Goal: Information Seeking & Learning: Check status

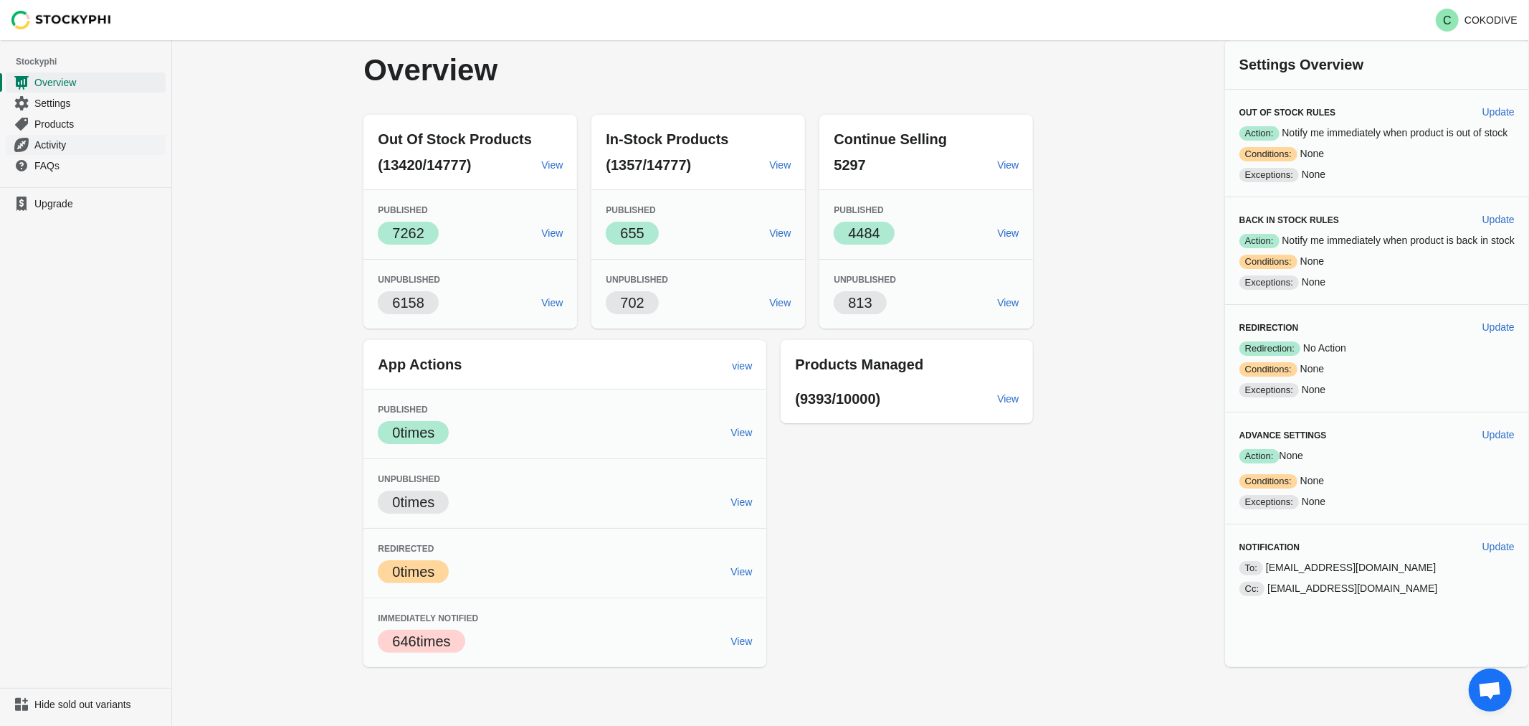
click at [62, 143] on span "Activity" at bounding box center [98, 145] width 128 height 14
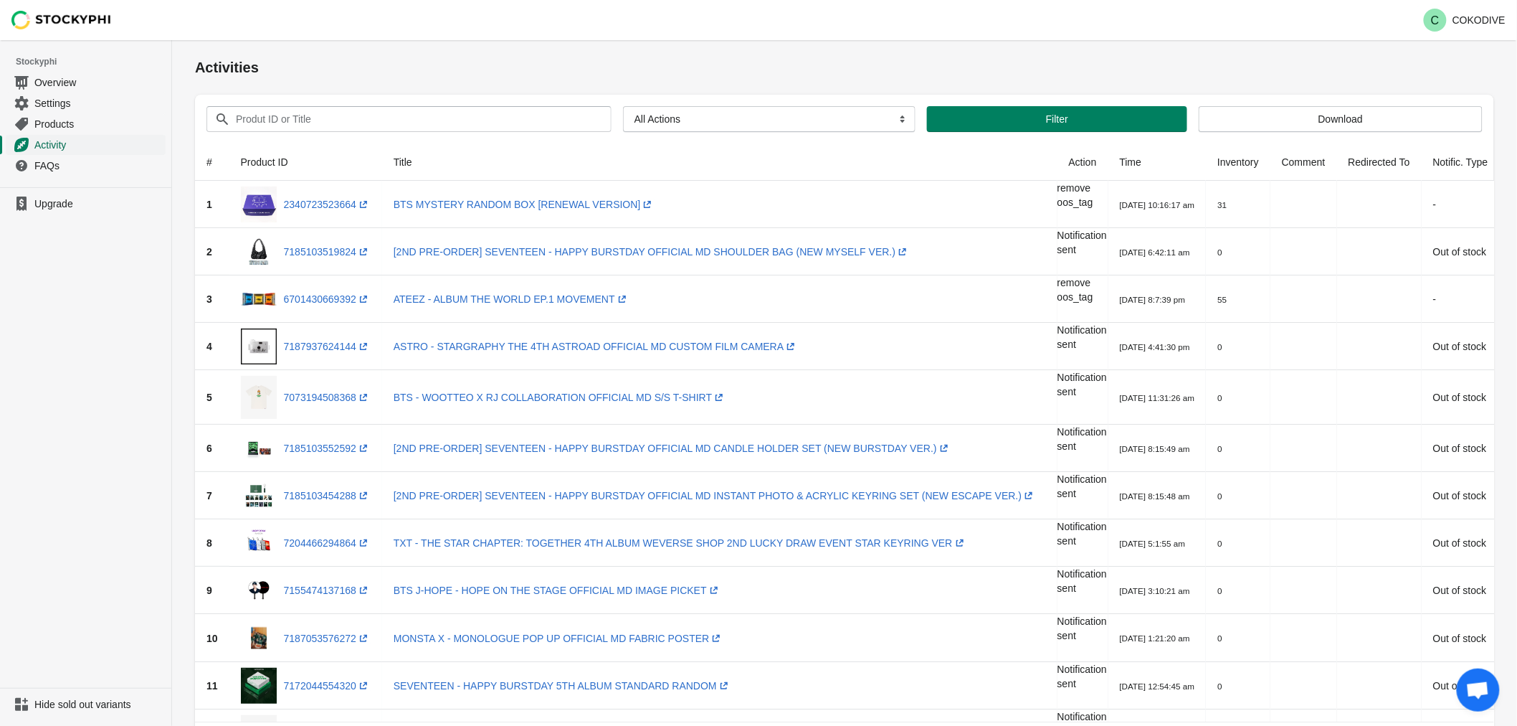
click at [66, 146] on span "Activity" at bounding box center [98, 145] width 128 height 14
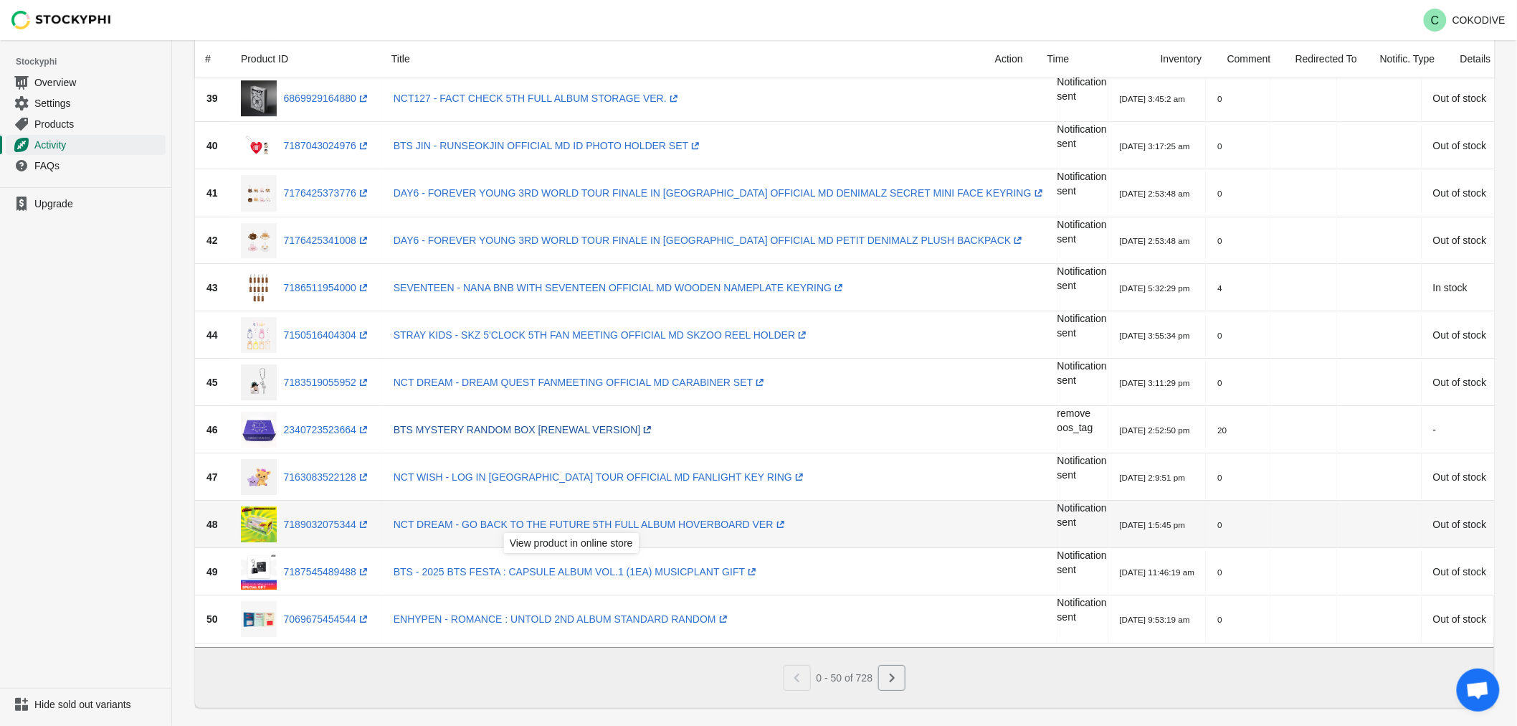
scroll to position [1972, 0]
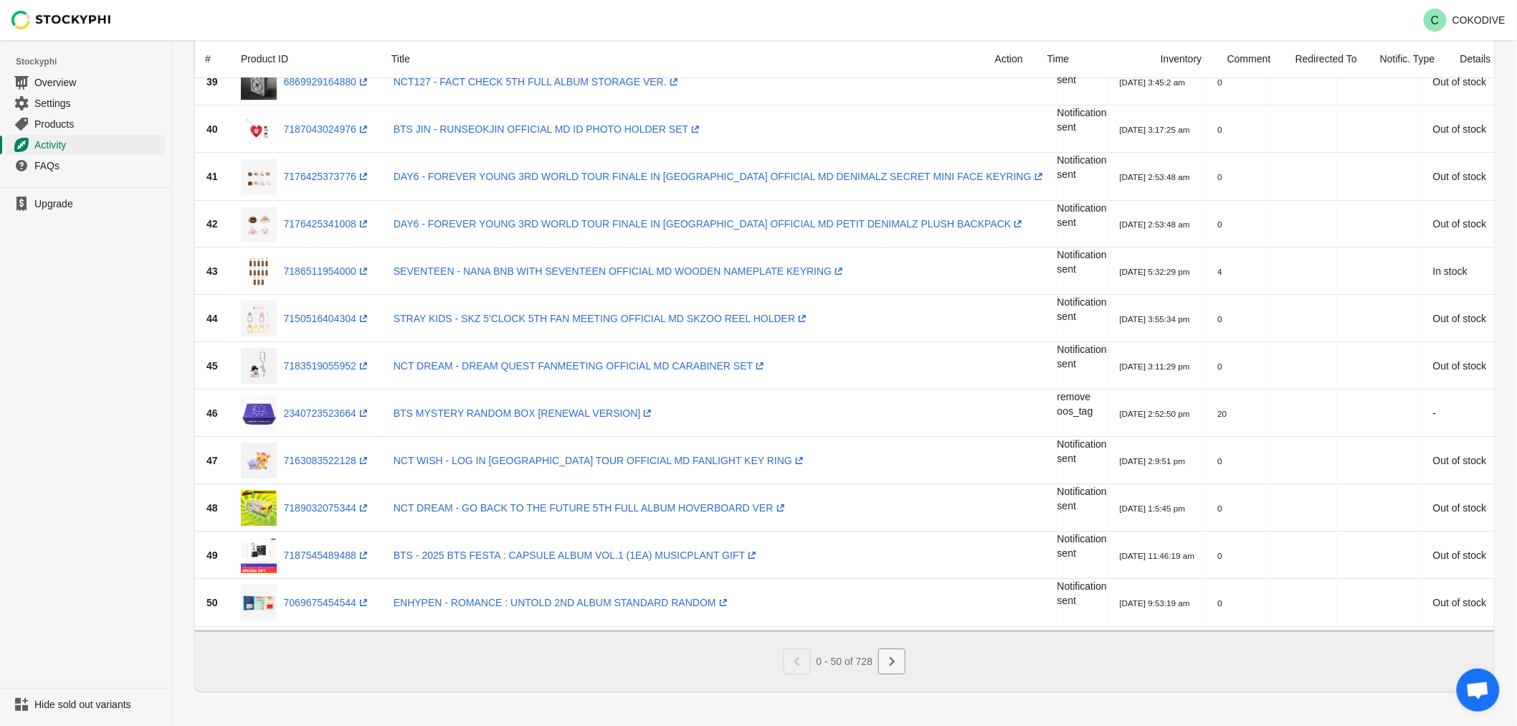
click at [879, 670] on button "Next" at bounding box center [891, 661] width 27 height 26
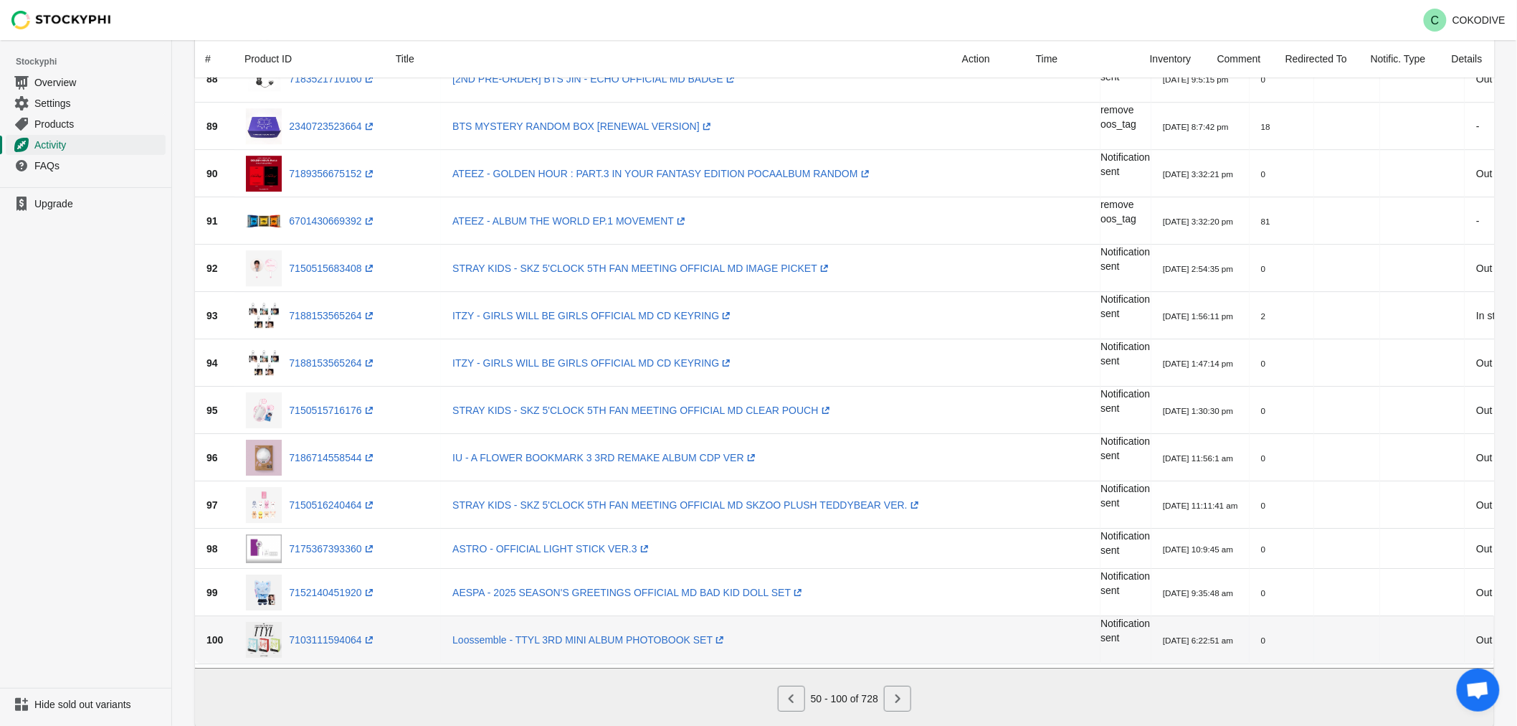
scroll to position [1925, 0]
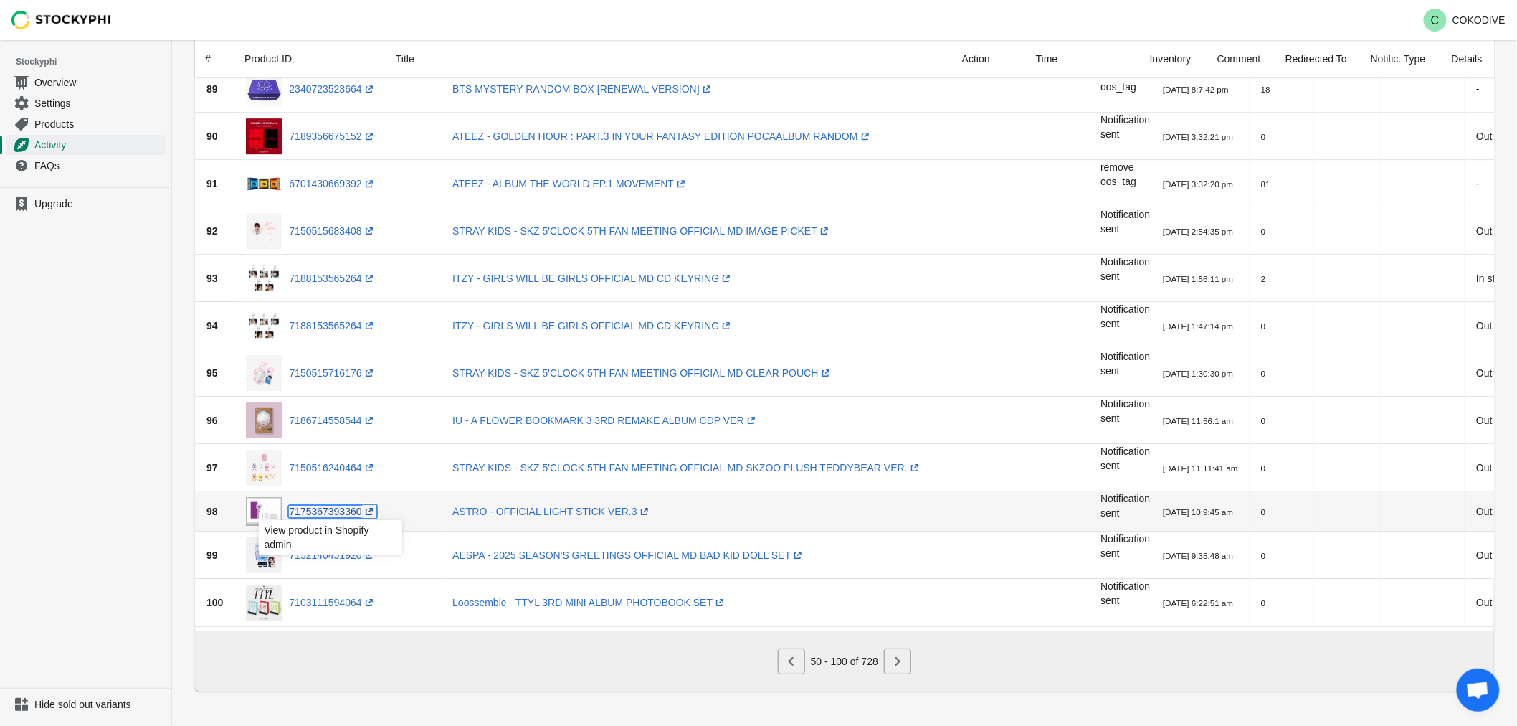
click at [326, 511] on link "7175367393360 (opens a new window)" at bounding box center [332, 511] width 87 height 11
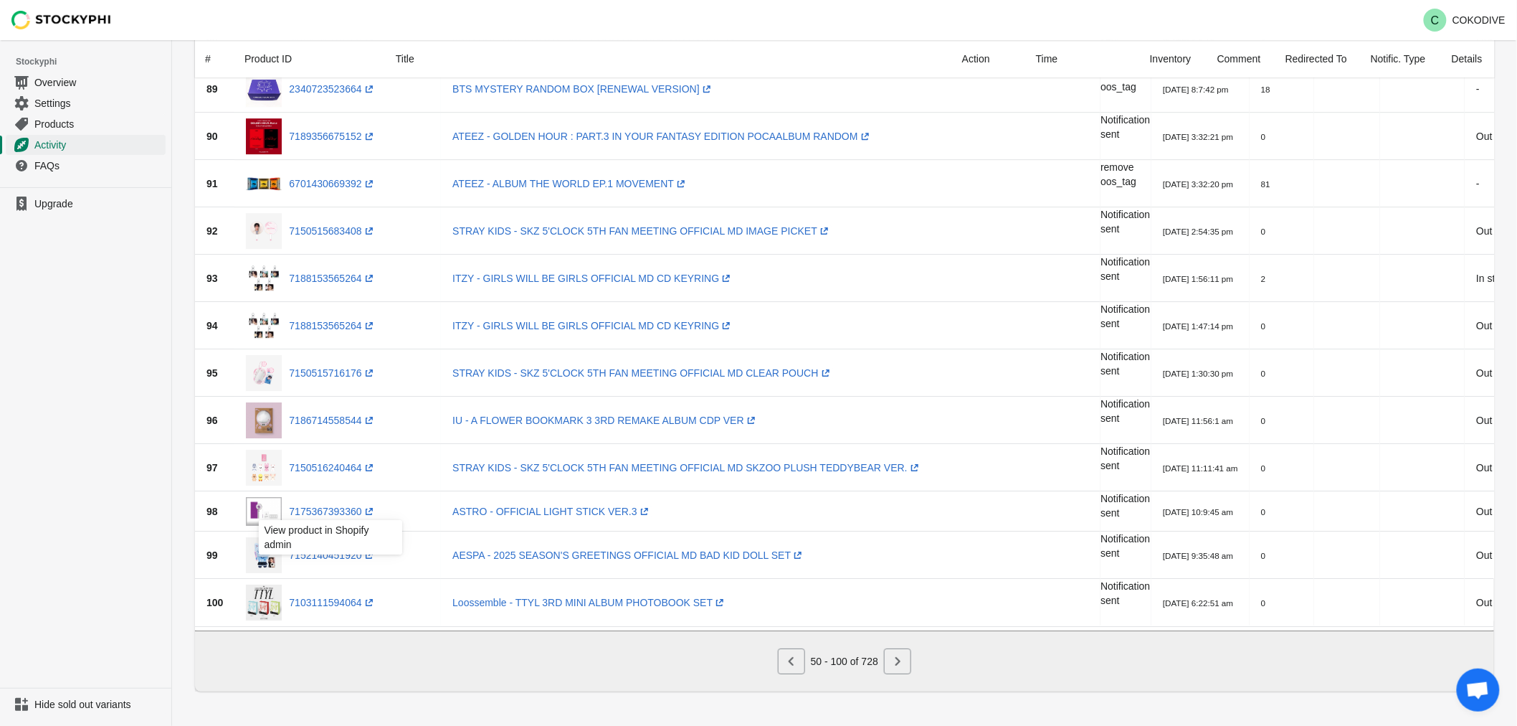
click at [75, 476] on ul "Upgrade" at bounding box center [85, 437] width 171 height 500
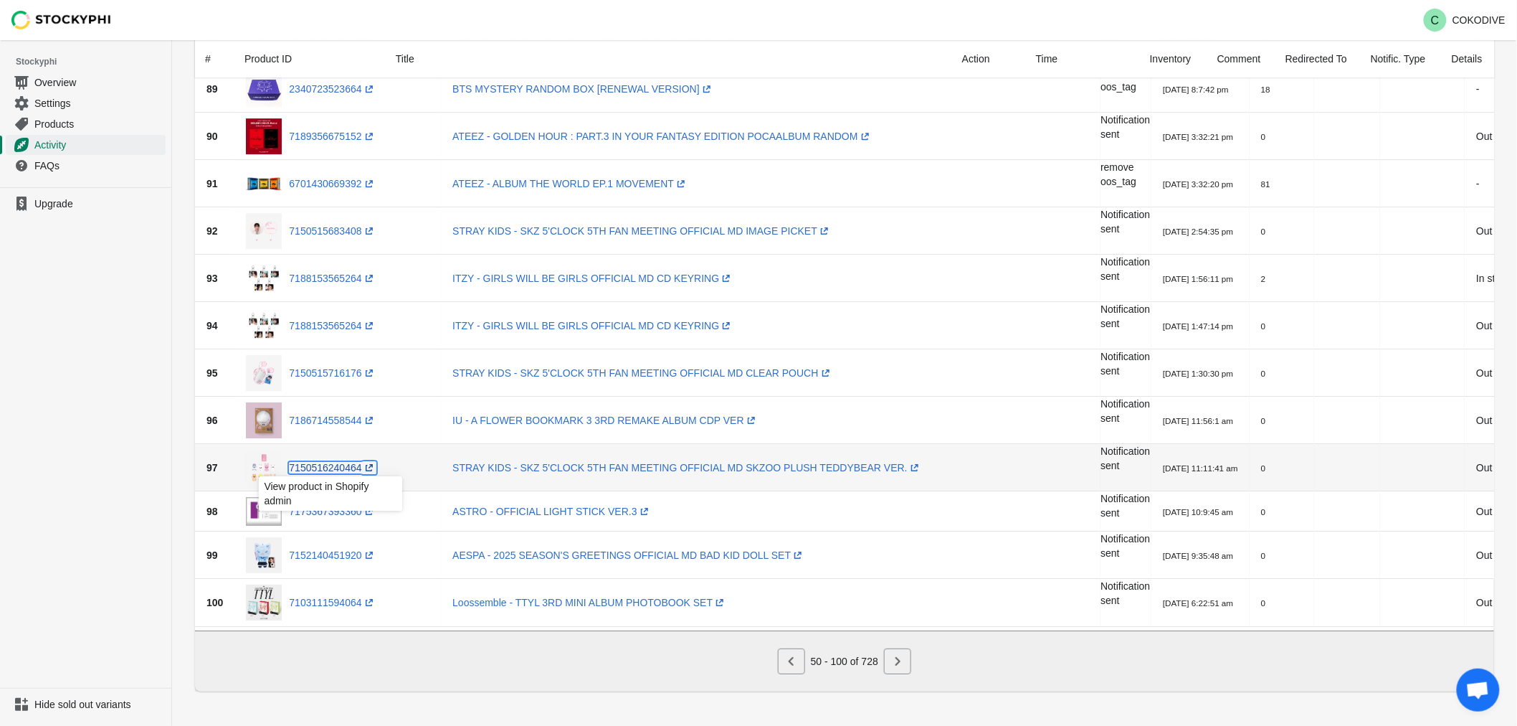
click at [333, 462] on link "7150516240464 (opens a new window)" at bounding box center [332, 467] width 87 height 11
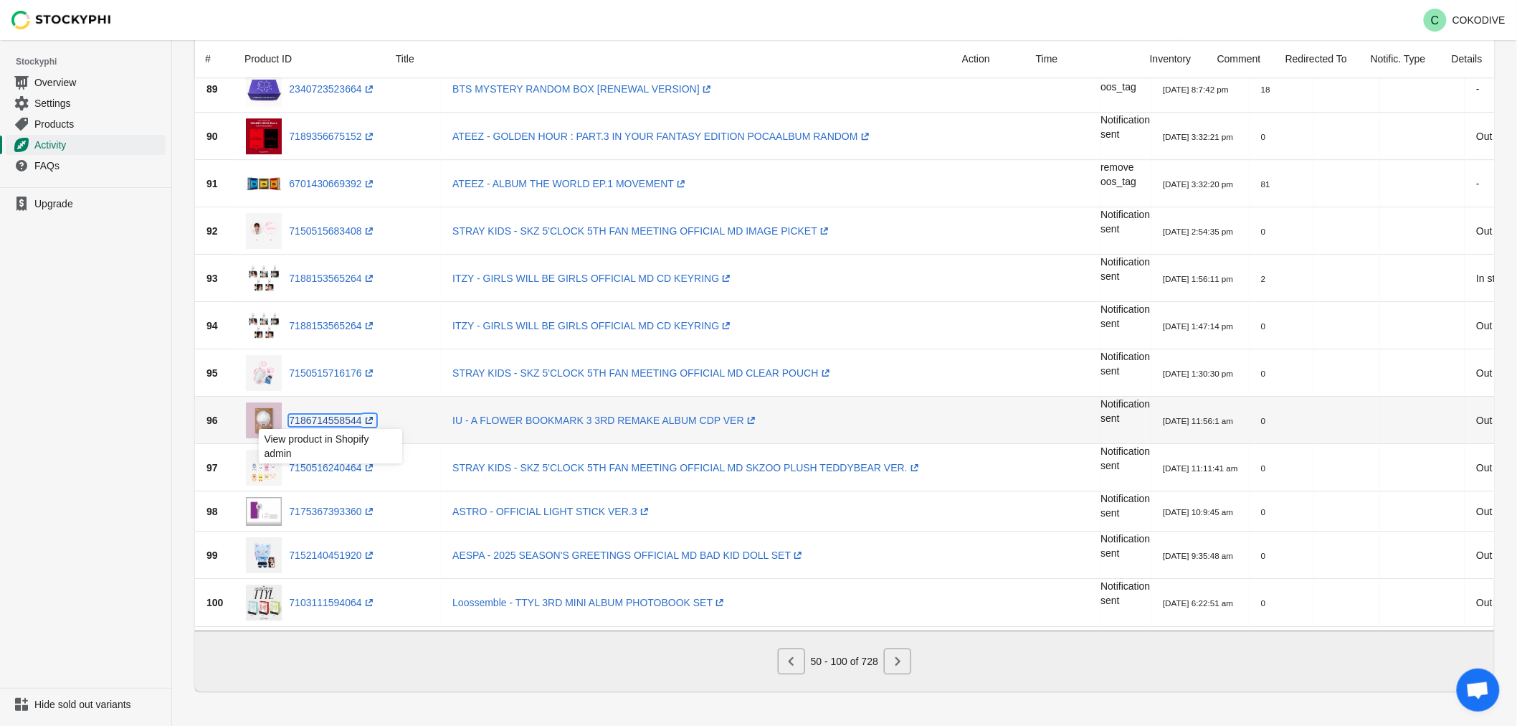
click at [327, 418] on link "7186714558544 (opens a new window)" at bounding box center [332, 419] width 87 height 11
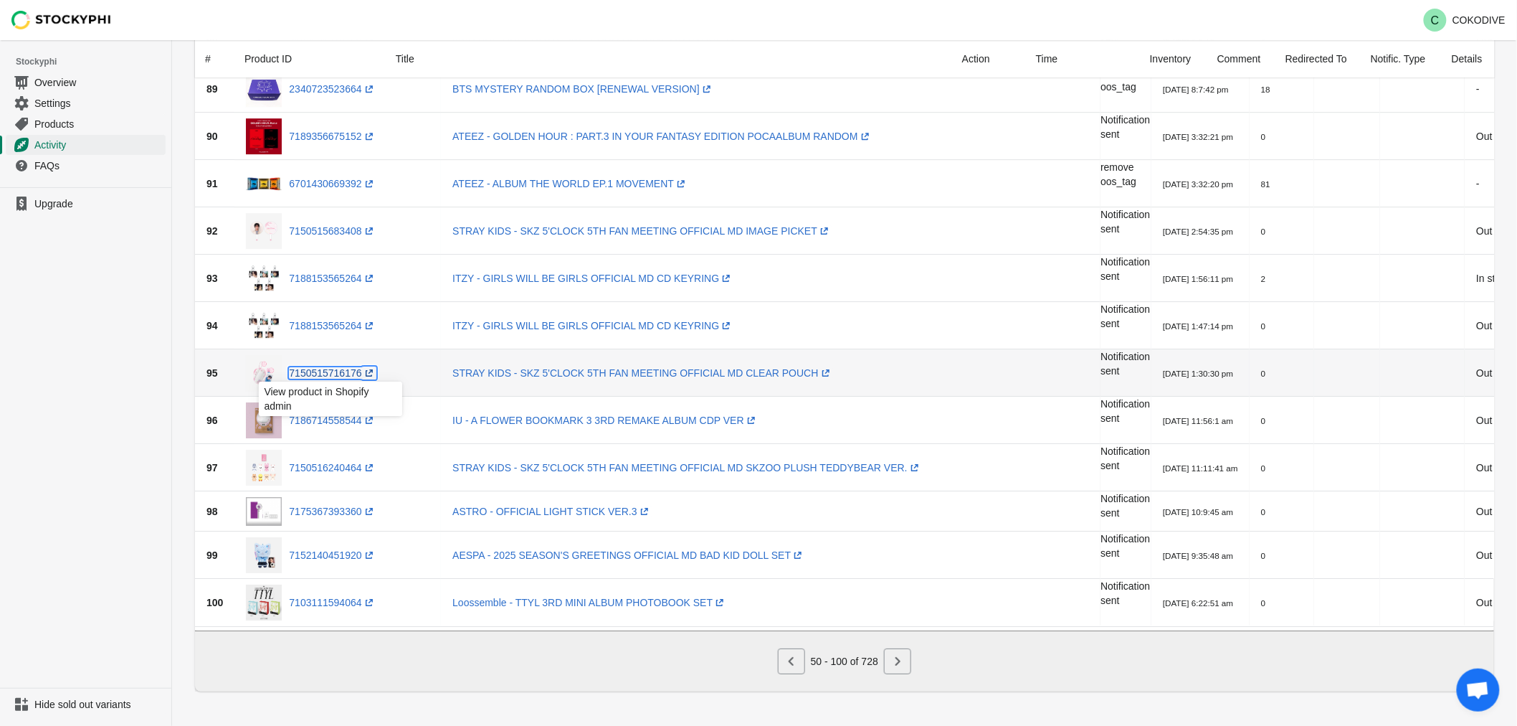
click at [332, 369] on link "7150515716176 (opens a new window)" at bounding box center [332, 372] width 87 height 11
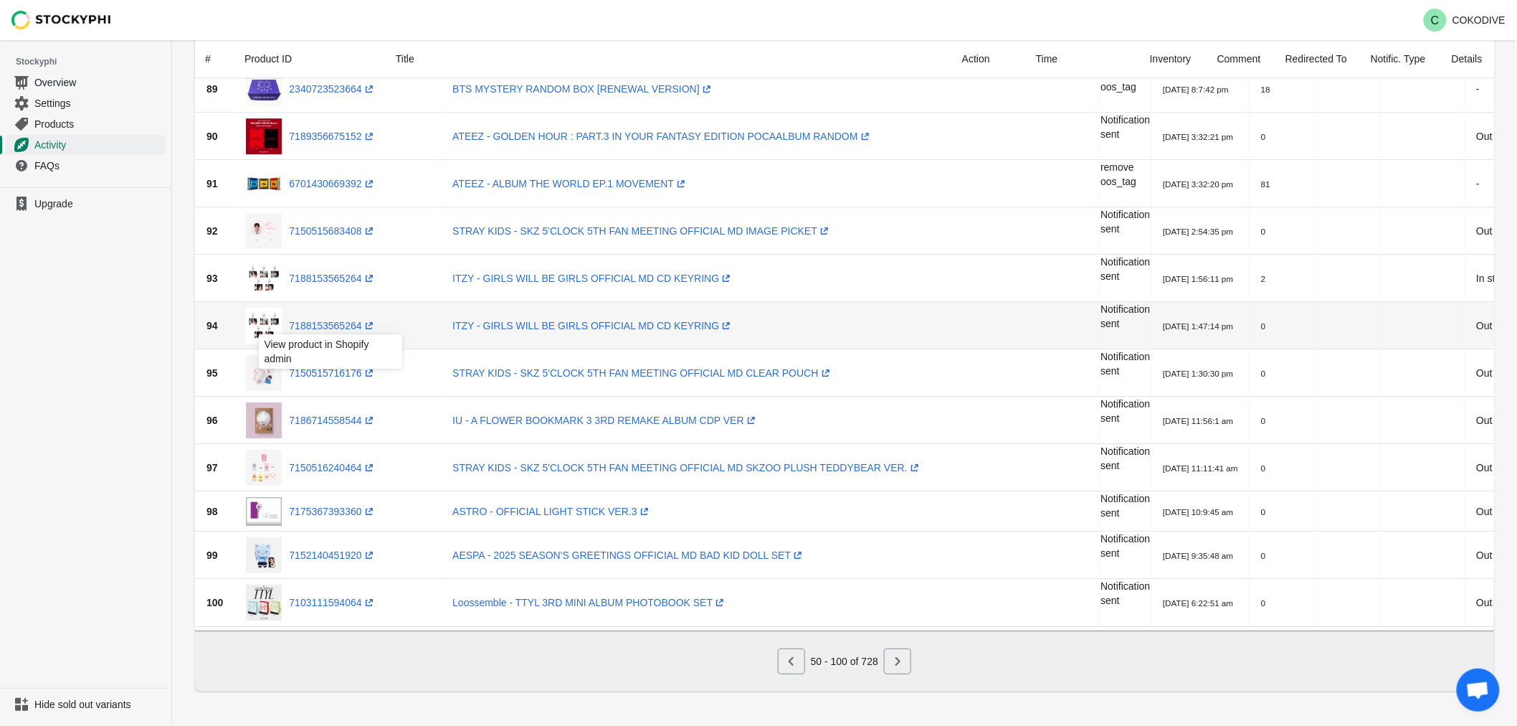
click at [354, 331] on div "View product in Shopify admin" at bounding box center [330, 355] width 166 height 49
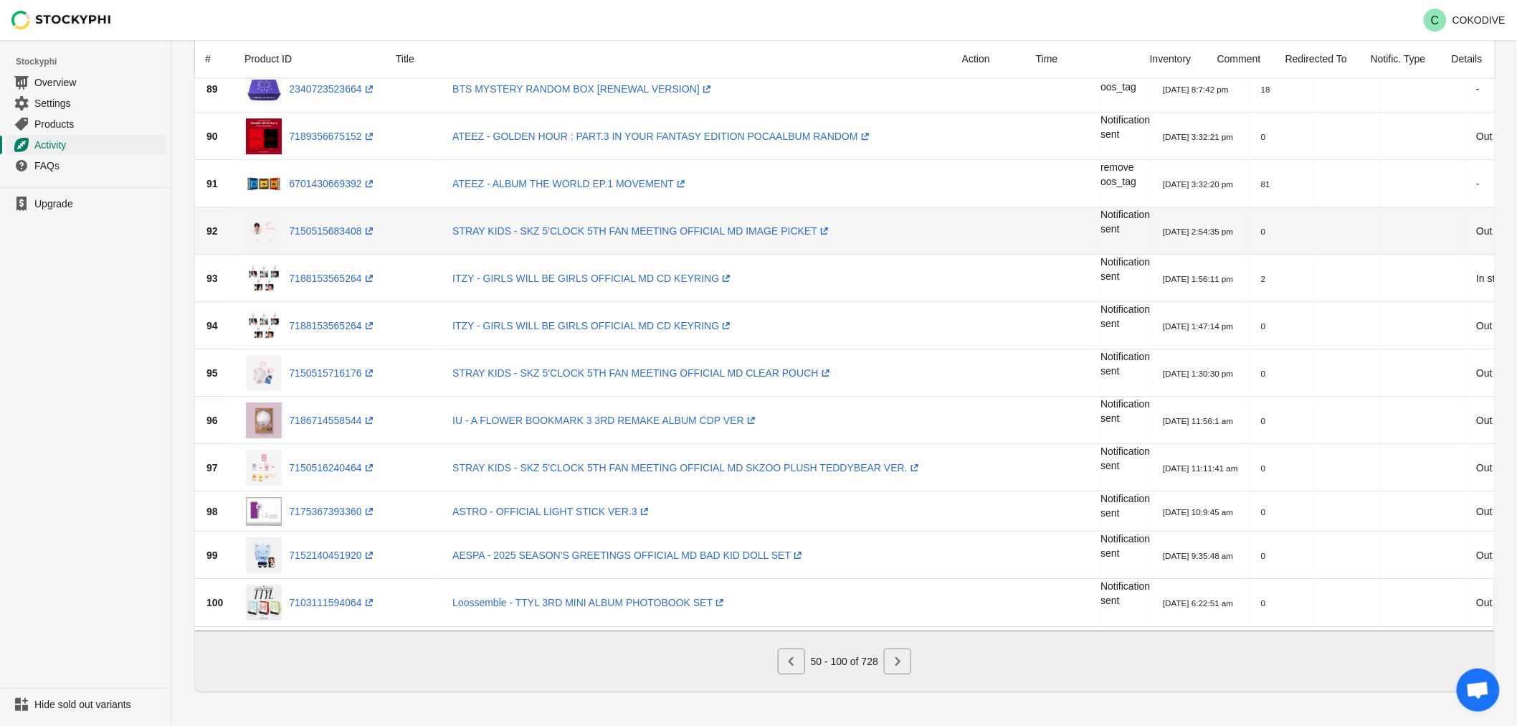
click at [333, 232] on div "7150515683408 (opens a new window)" at bounding box center [338, 231] width 184 height 36
click at [321, 229] on link "7150515683408 (opens a new window)" at bounding box center [332, 230] width 87 height 11
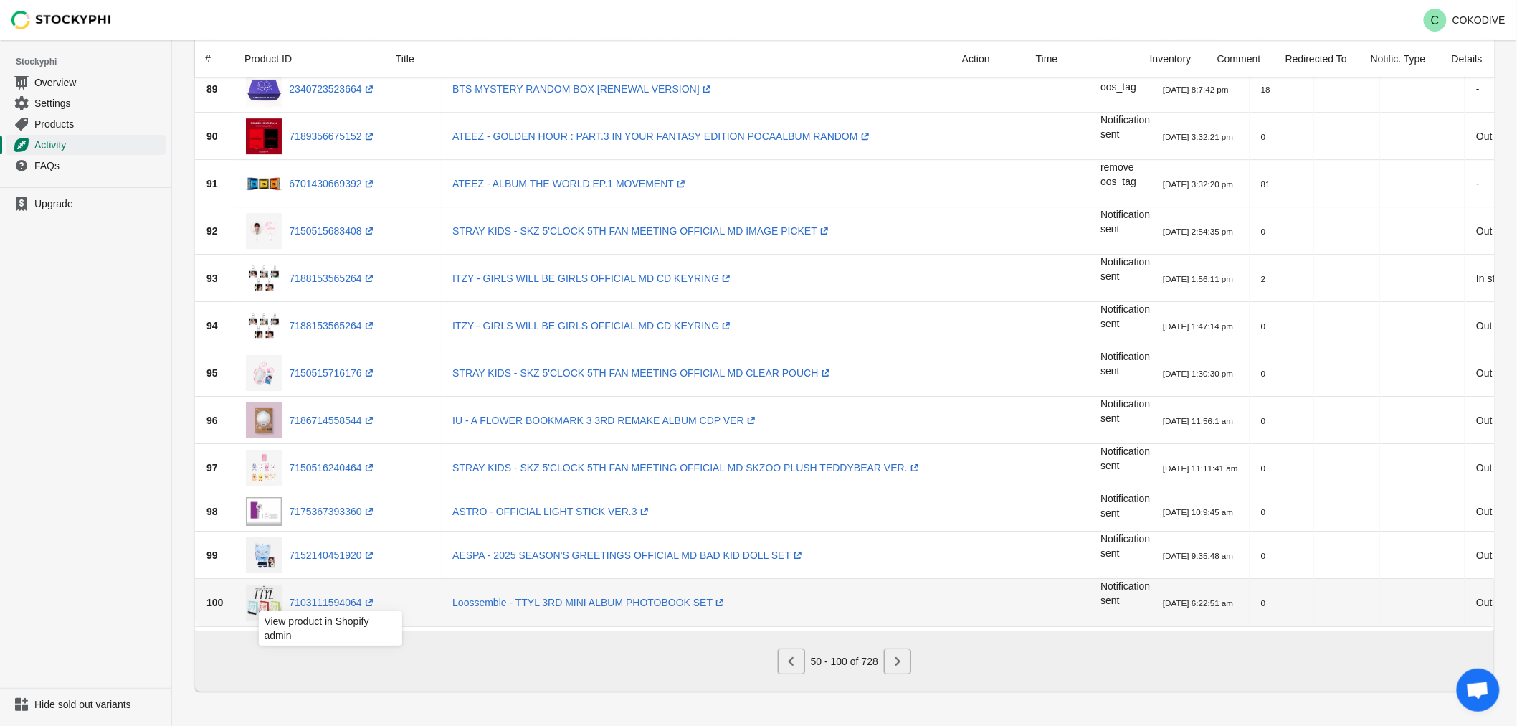
click at [325, 608] on div "View product in Shopify admin" at bounding box center [330, 632] width 166 height 49
click at [328, 597] on link "7103111594064 (opens a new window)" at bounding box center [332, 602] width 87 height 11
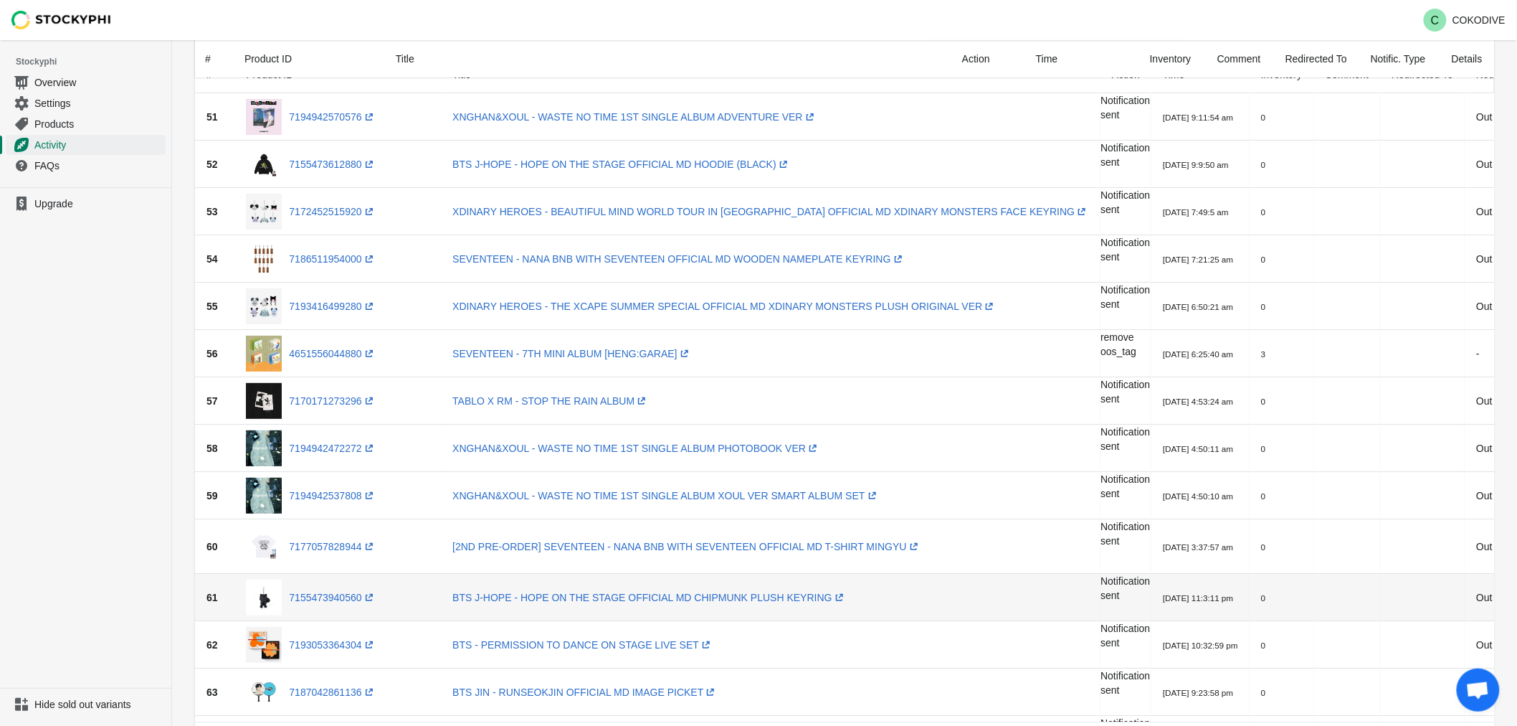
scroll to position [0, 0]
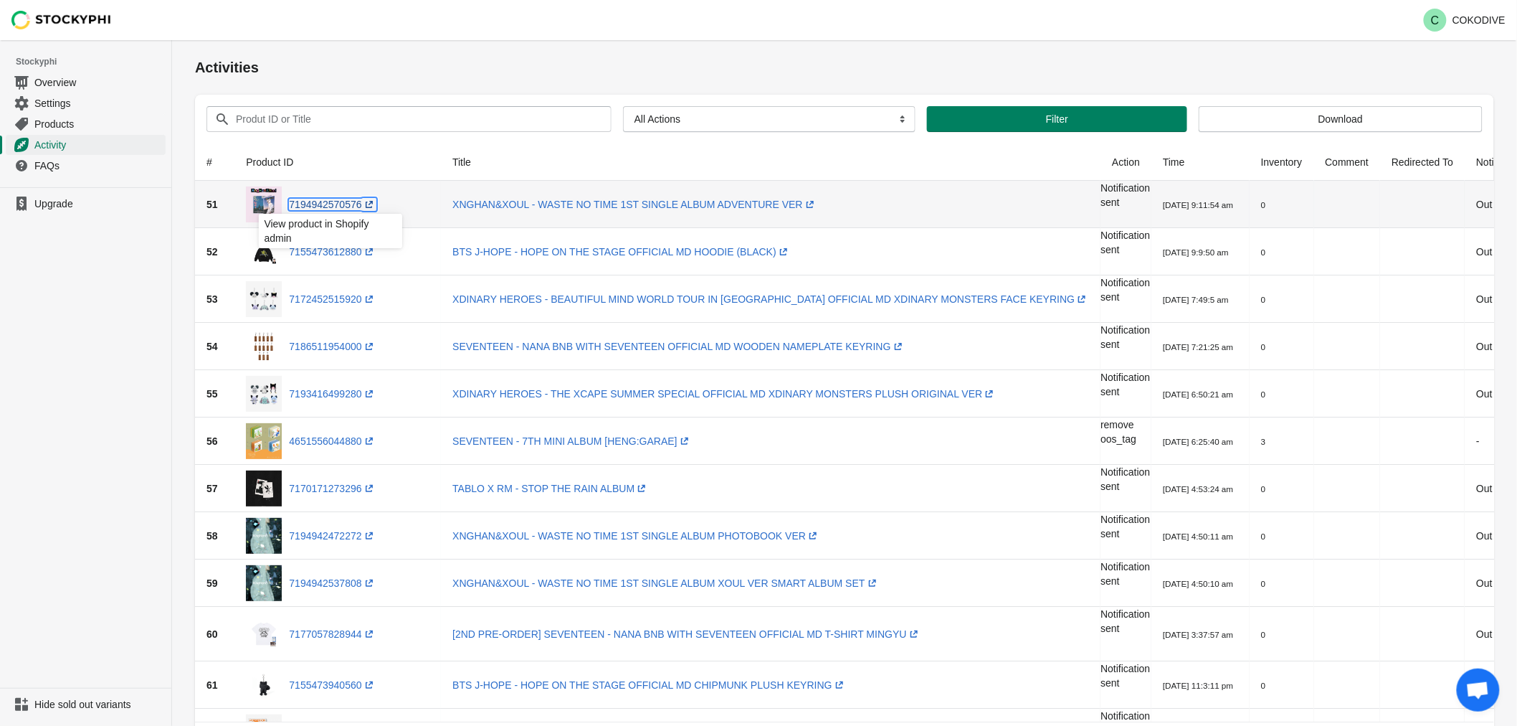
click at [335, 207] on link "7194942570576 (opens a new window)" at bounding box center [332, 204] width 87 height 11
click at [324, 252] on link "7155473612880 (opens a new window)" at bounding box center [332, 251] width 87 height 11
click at [323, 293] on link "7172452515920 (opens a new window)" at bounding box center [332, 298] width 87 height 11
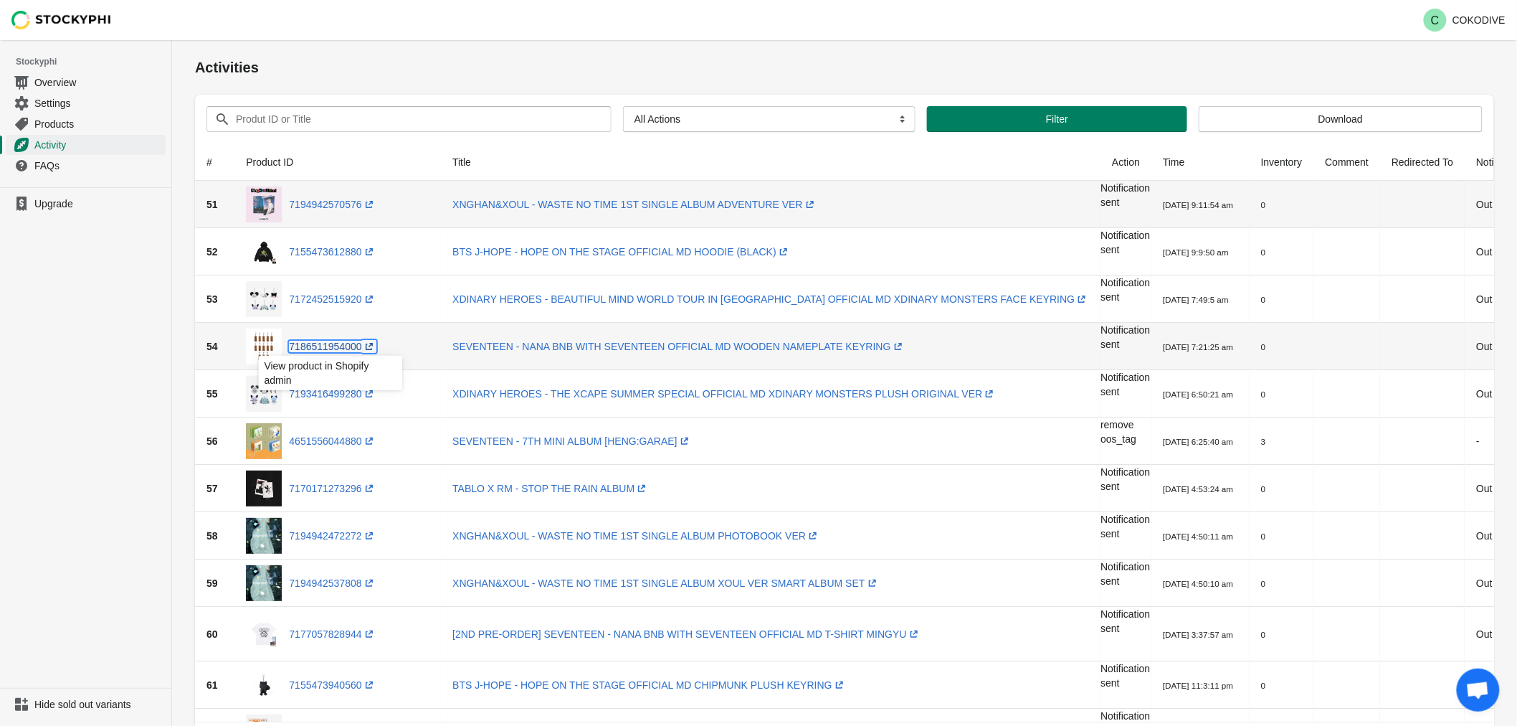
click at [327, 346] on link "7186511954000 (opens a new window)" at bounding box center [332, 346] width 87 height 11
click at [333, 395] on link "7193416499280 (opens a new window)" at bounding box center [332, 393] width 87 height 11
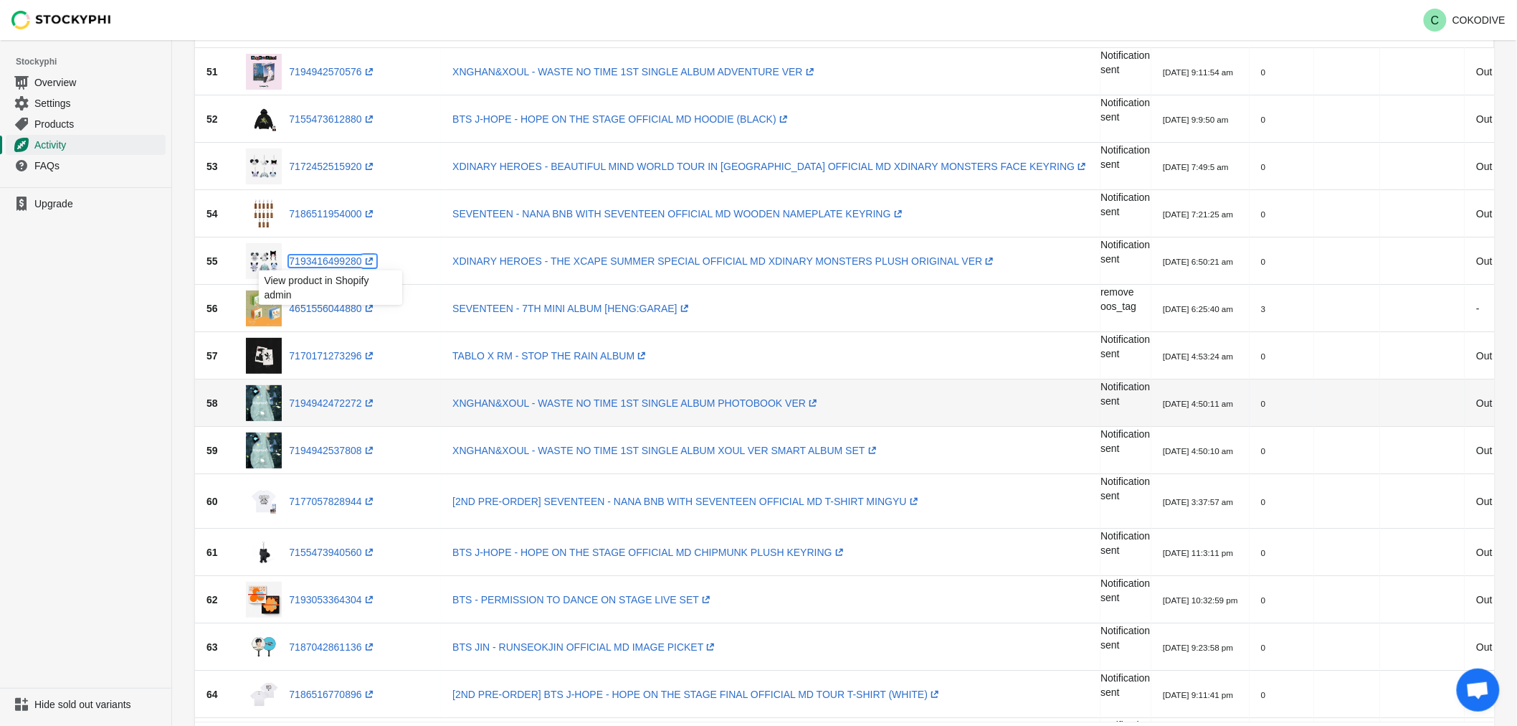
scroll to position [159, 0]
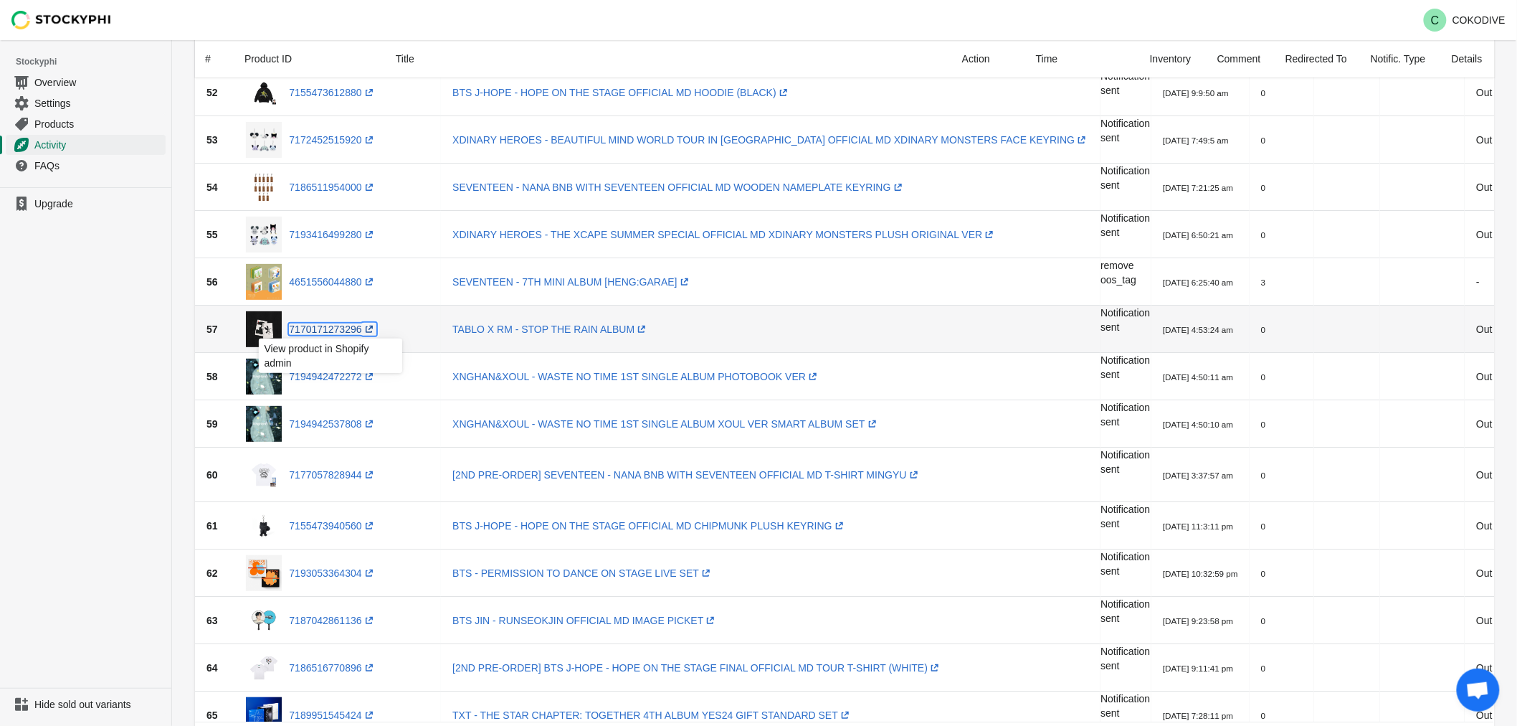
click at [328, 331] on link "7170171273296 (opens a new window)" at bounding box center [332, 328] width 87 height 11
click at [332, 376] on link "7194942472272 (opens a new window)" at bounding box center [332, 376] width 87 height 11
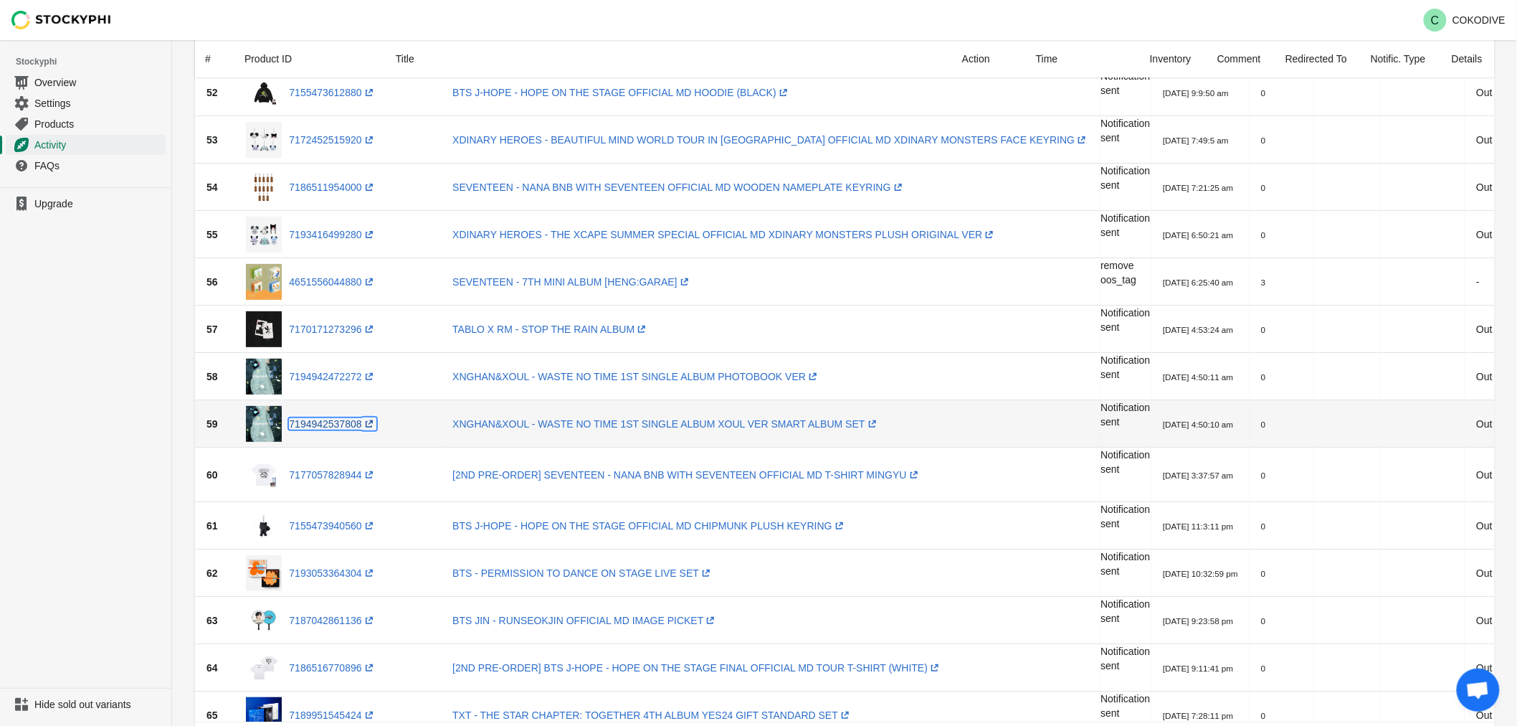
click at [338, 419] on link "7194942537808 (opens a new window)" at bounding box center [332, 423] width 87 height 11
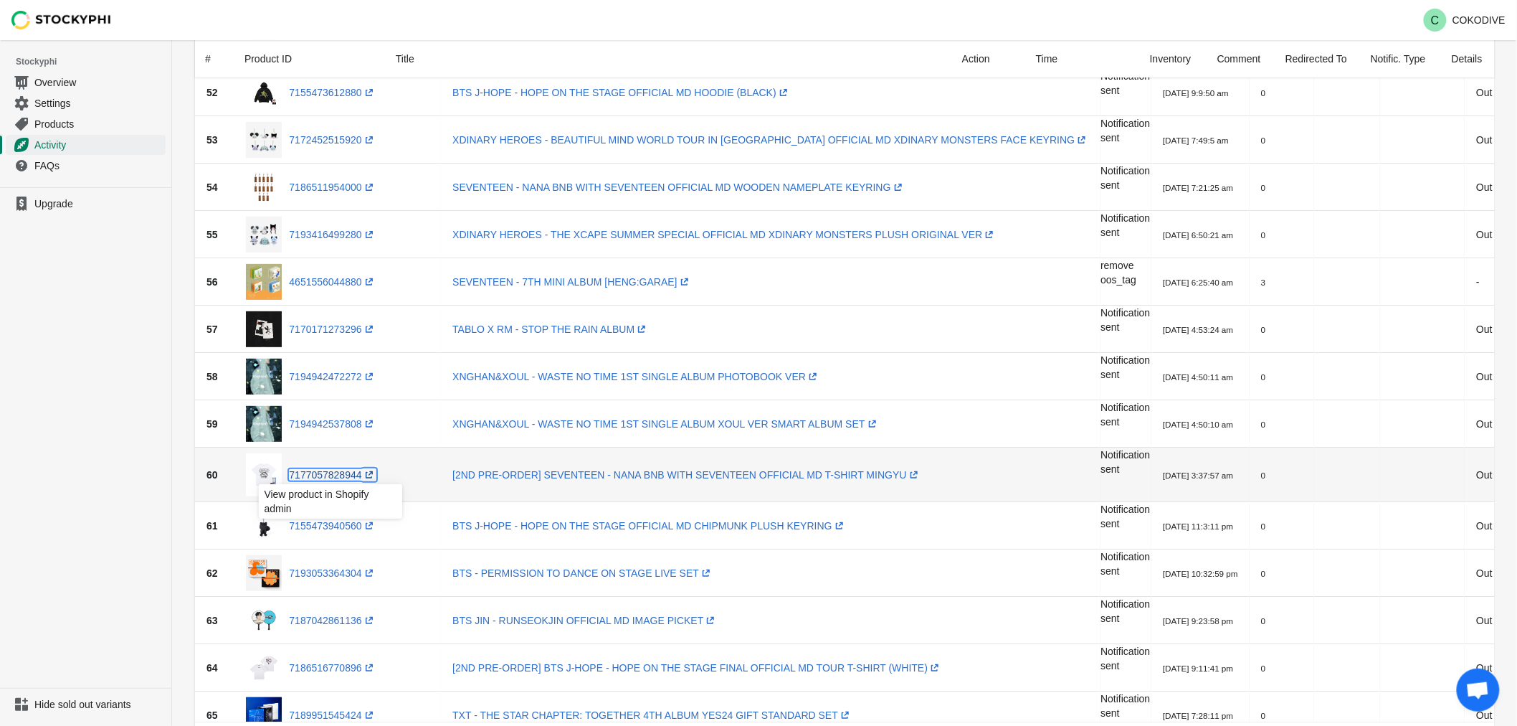
click at [330, 478] on link "7177057828944 (opens a new window)" at bounding box center [332, 474] width 87 height 11
click at [324, 526] on link "7155473940560 (opens a new window)" at bounding box center [332, 525] width 87 height 11
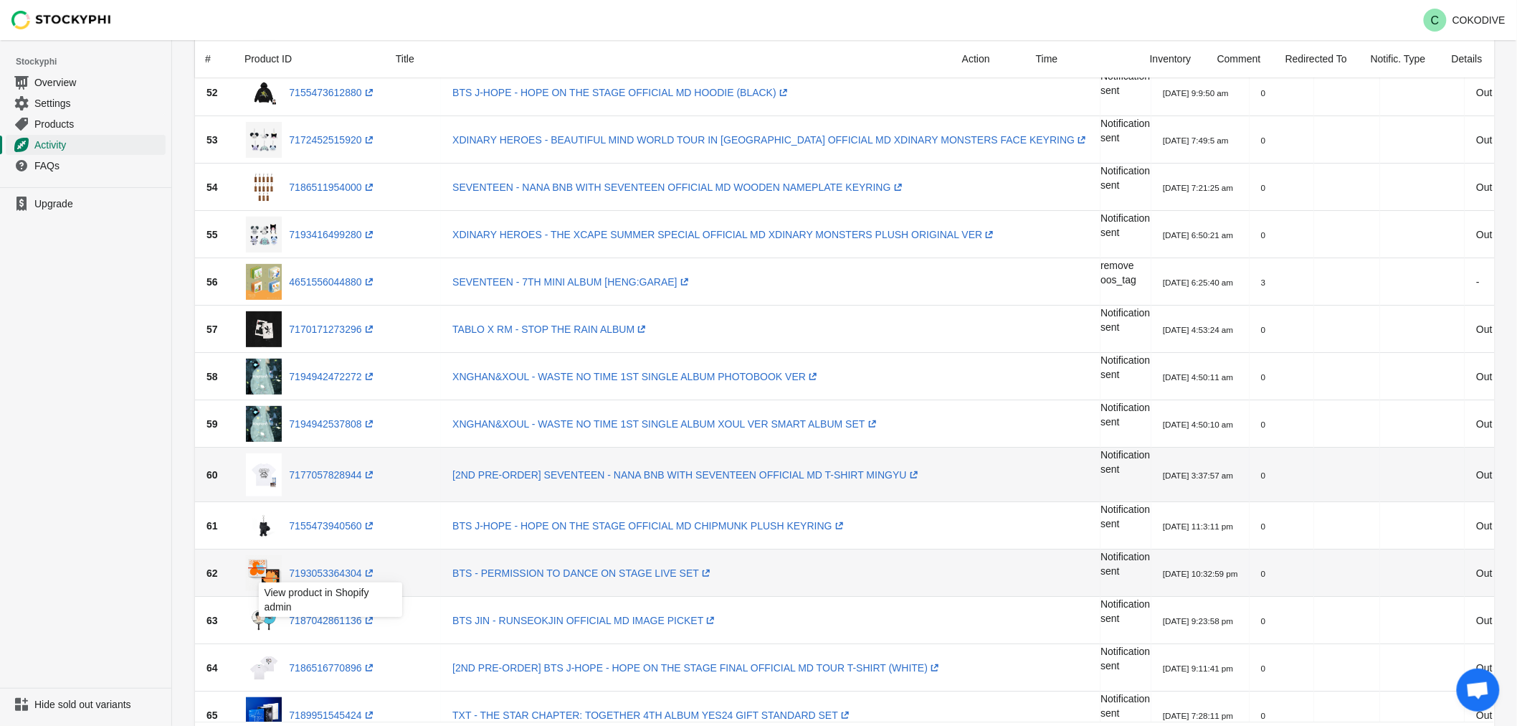
click at [327, 579] on div "View product in Shopify admin" at bounding box center [330, 603] width 166 height 49
click at [330, 569] on link "7193053364304 (opens a new window)" at bounding box center [332, 572] width 87 height 11
click at [331, 618] on link "7187042861136 (opens a new window)" at bounding box center [332, 620] width 87 height 11
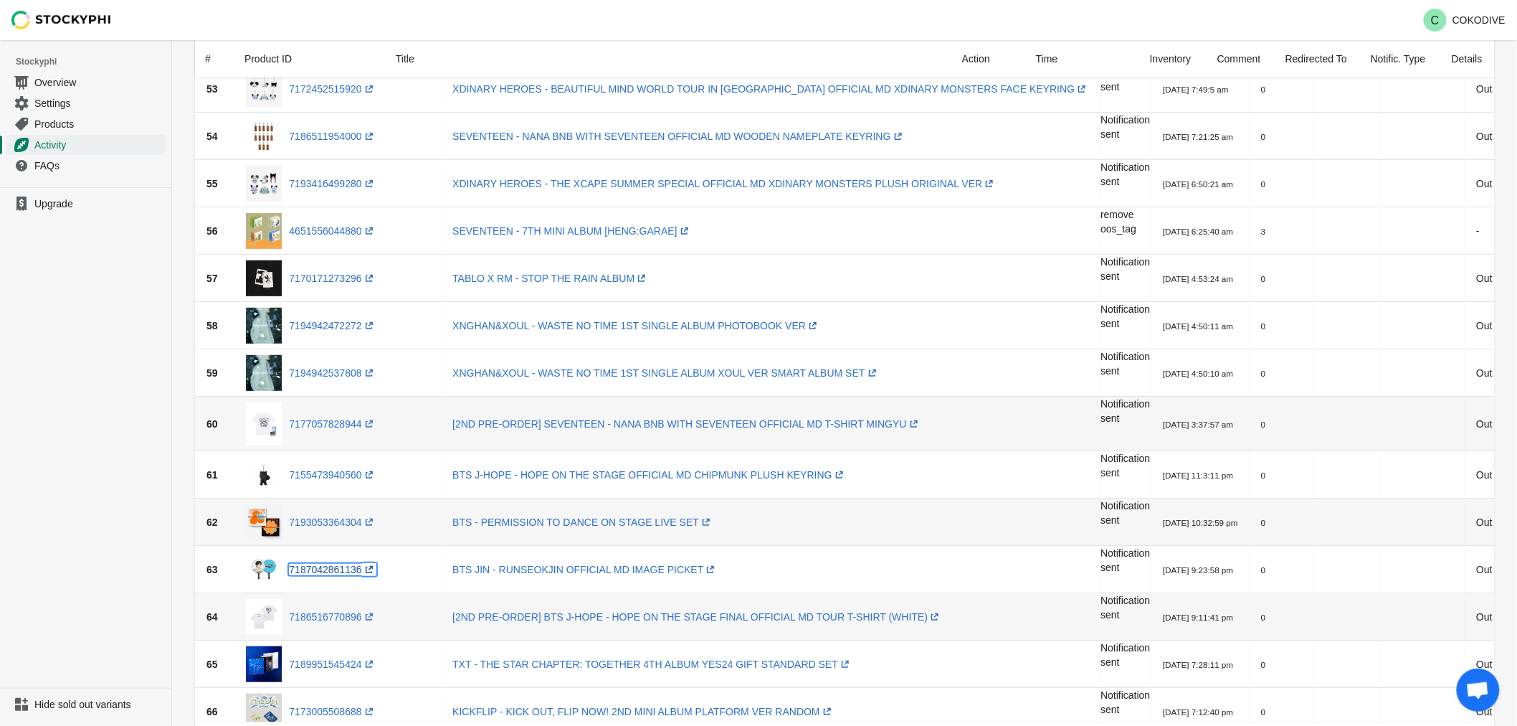
scroll to position [239, 0]
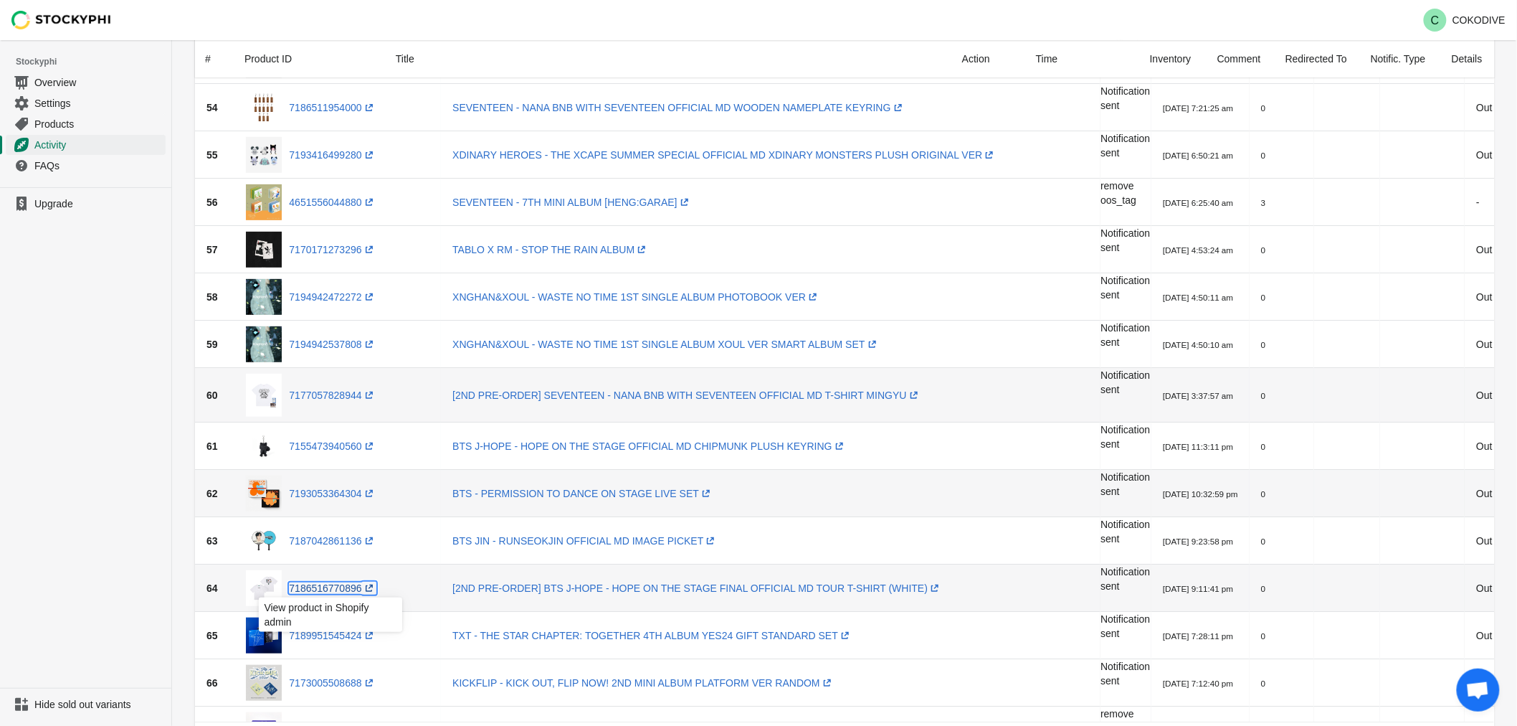
click at [313, 590] on link "7186516770896 (opens a new window)" at bounding box center [332, 587] width 87 height 11
click at [320, 635] on link "7189951545424 (opens a new window)" at bounding box center [332, 635] width 87 height 11
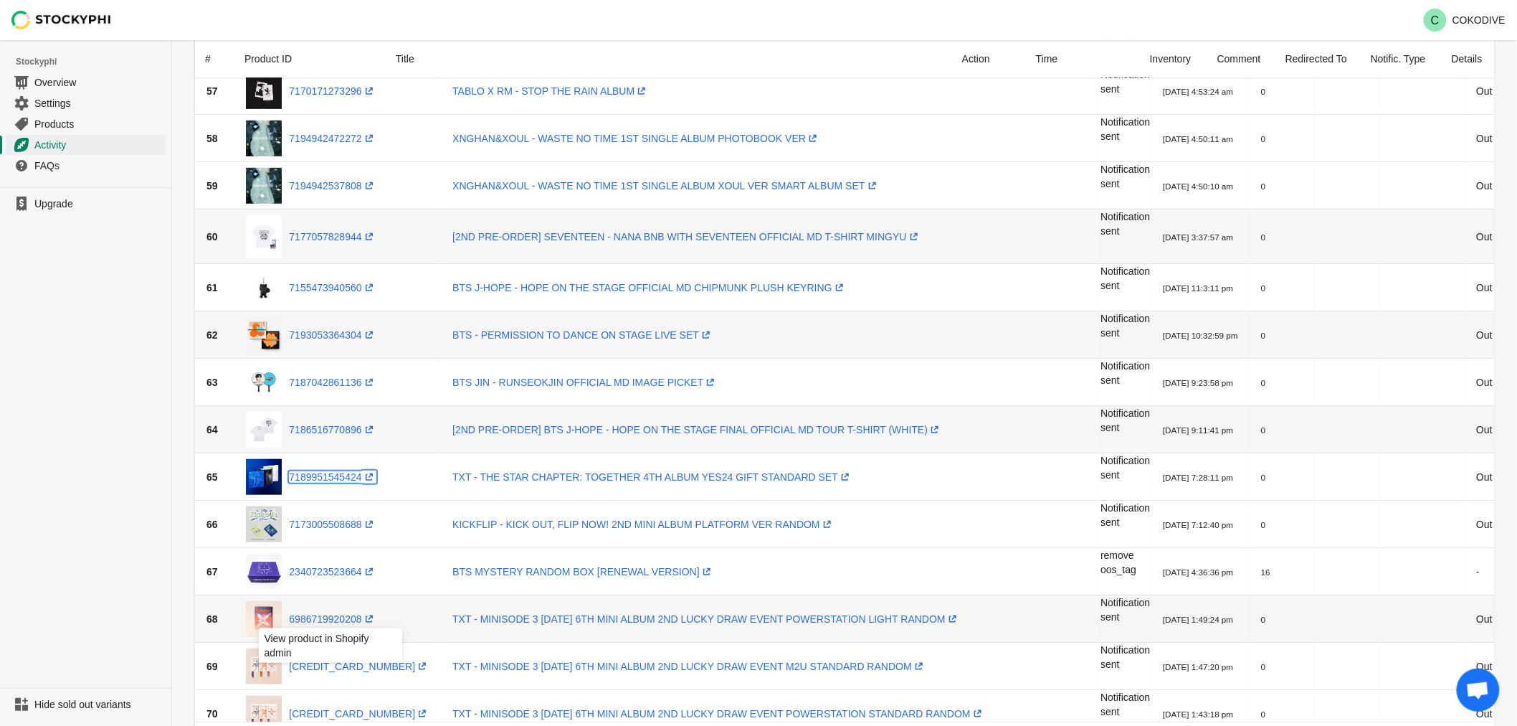
scroll to position [398, 0]
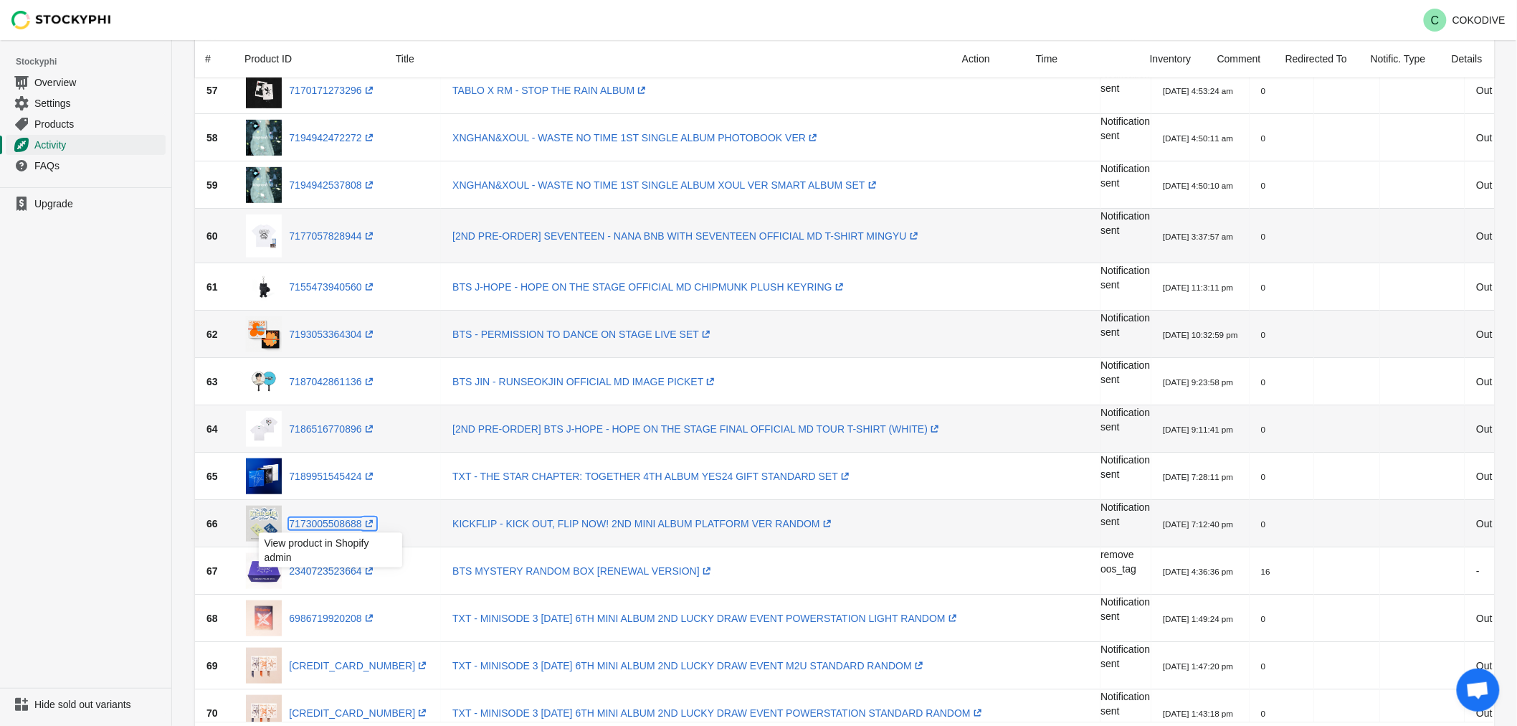
drag, startPoint x: 310, startPoint y: 528, endPoint x: 310, endPoint y: 542, distance: 14.3
click at [310, 528] on link "7173005508688 (opens a new window)" at bounding box center [332, 523] width 87 height 11
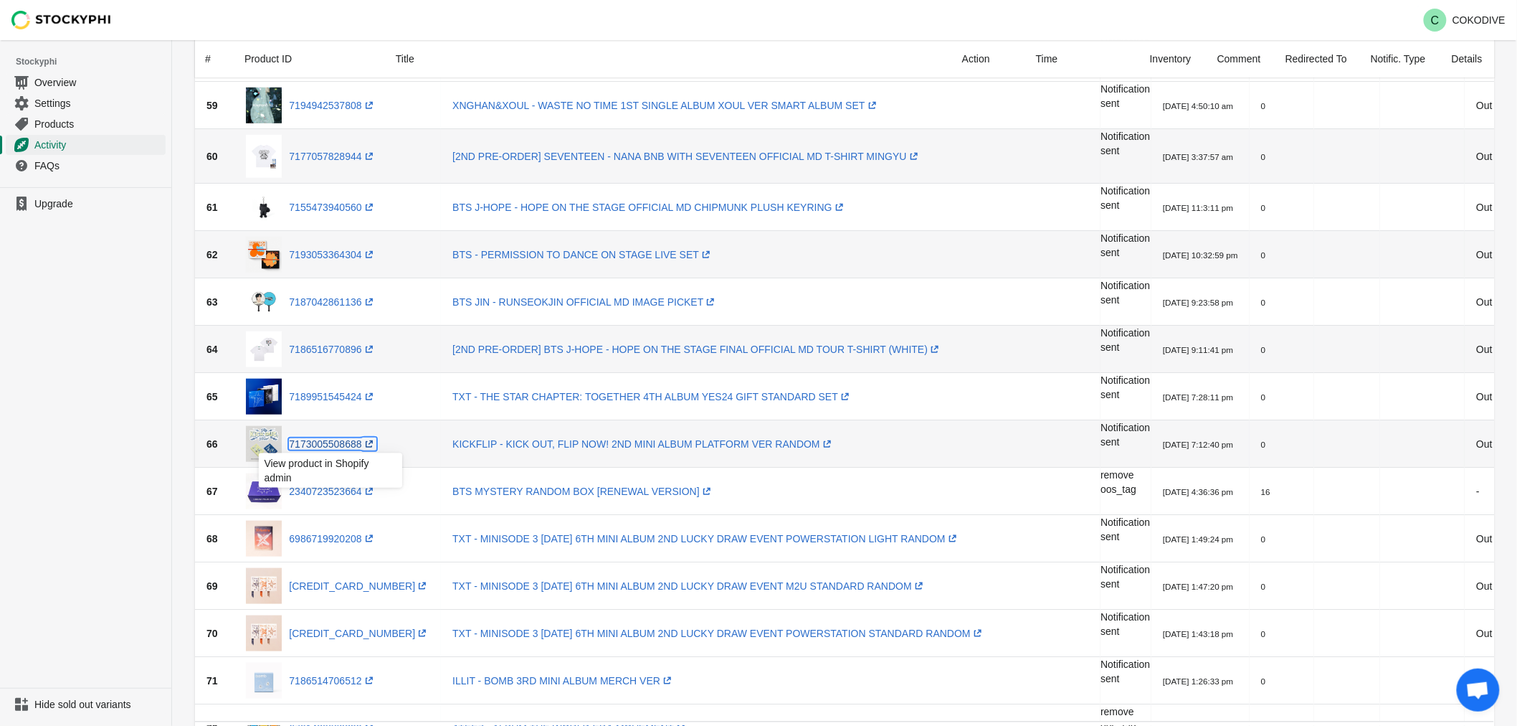
click at [311, 440] on link "7173005508688 (opens a new window)" at bounding box center [332, 443] width 87 height 11
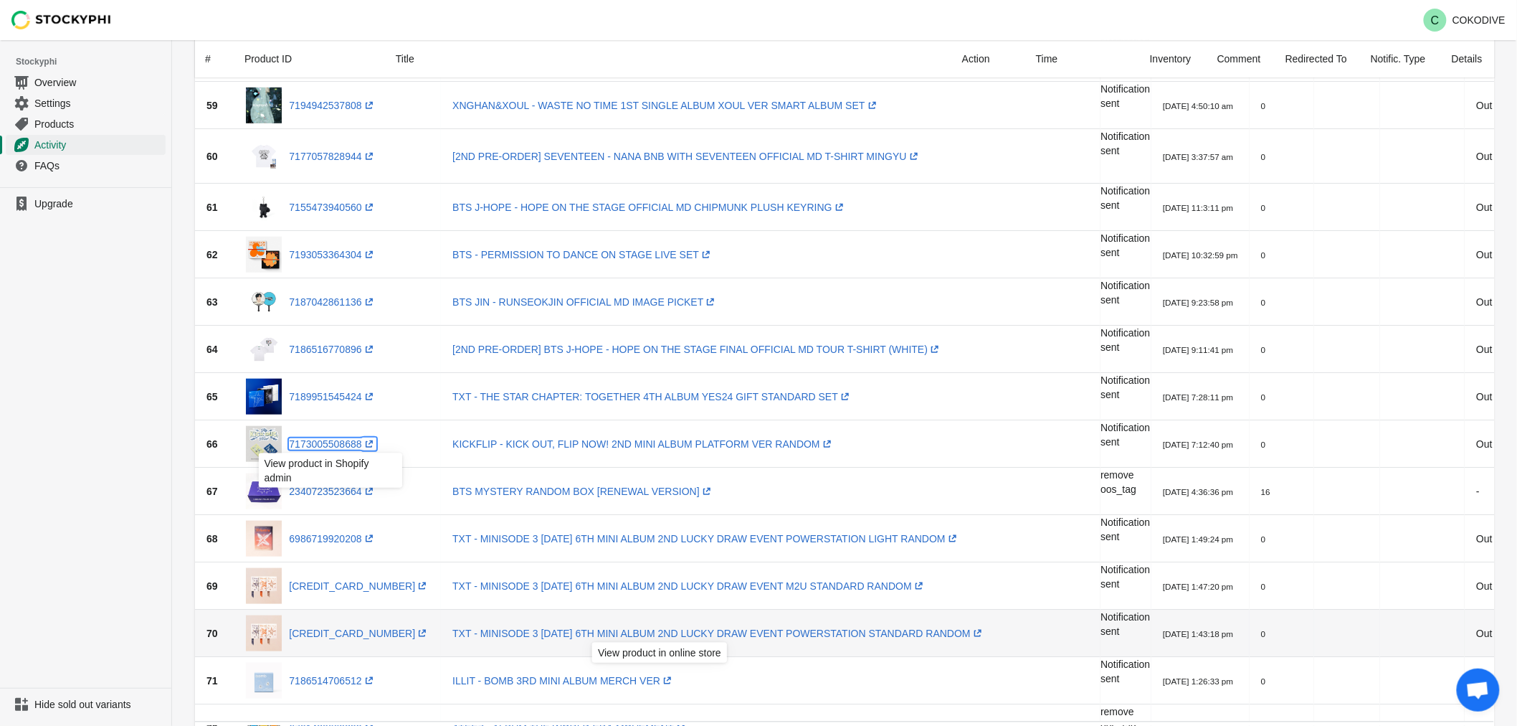
scroll to position [1925, 0]
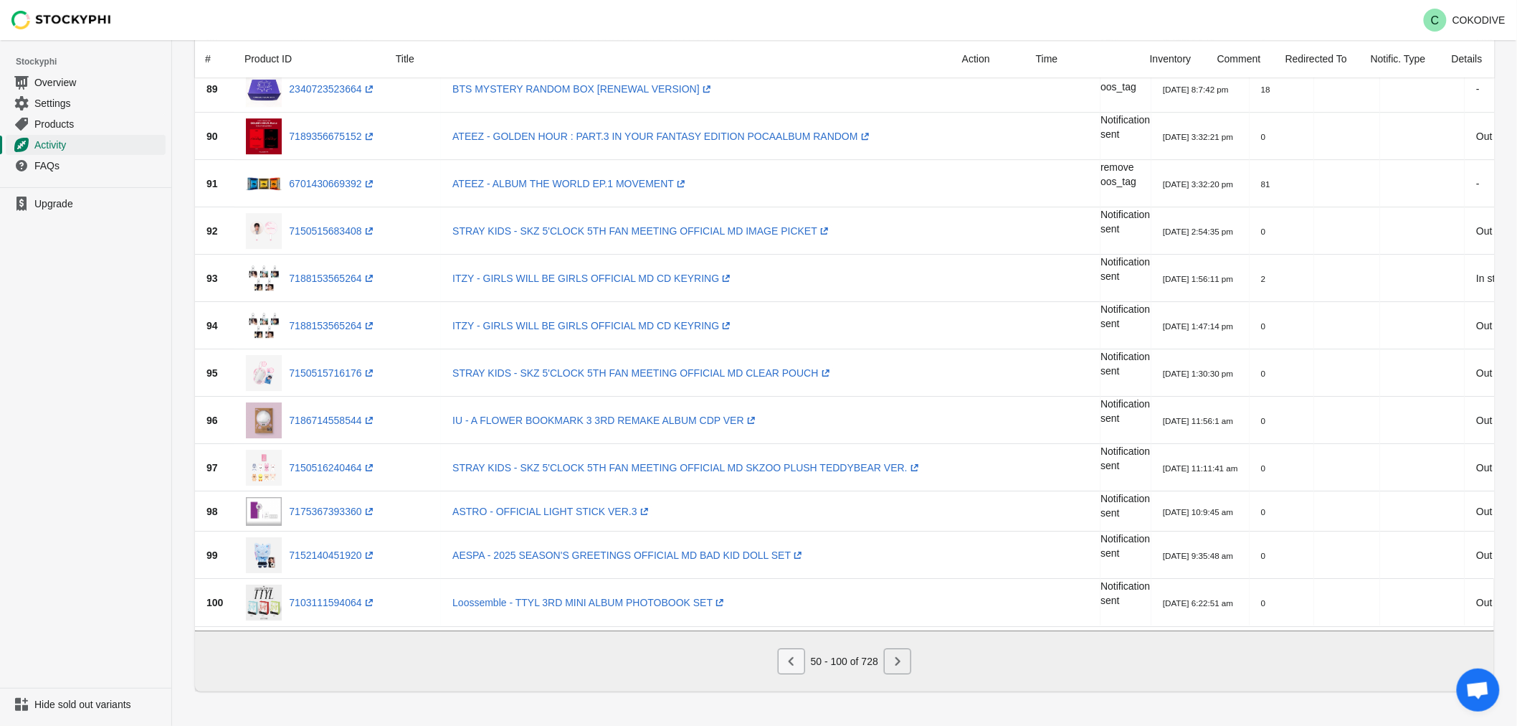
click at [787, 670] on button "Previous" at bounding box center [791, 661] width 27 height 26
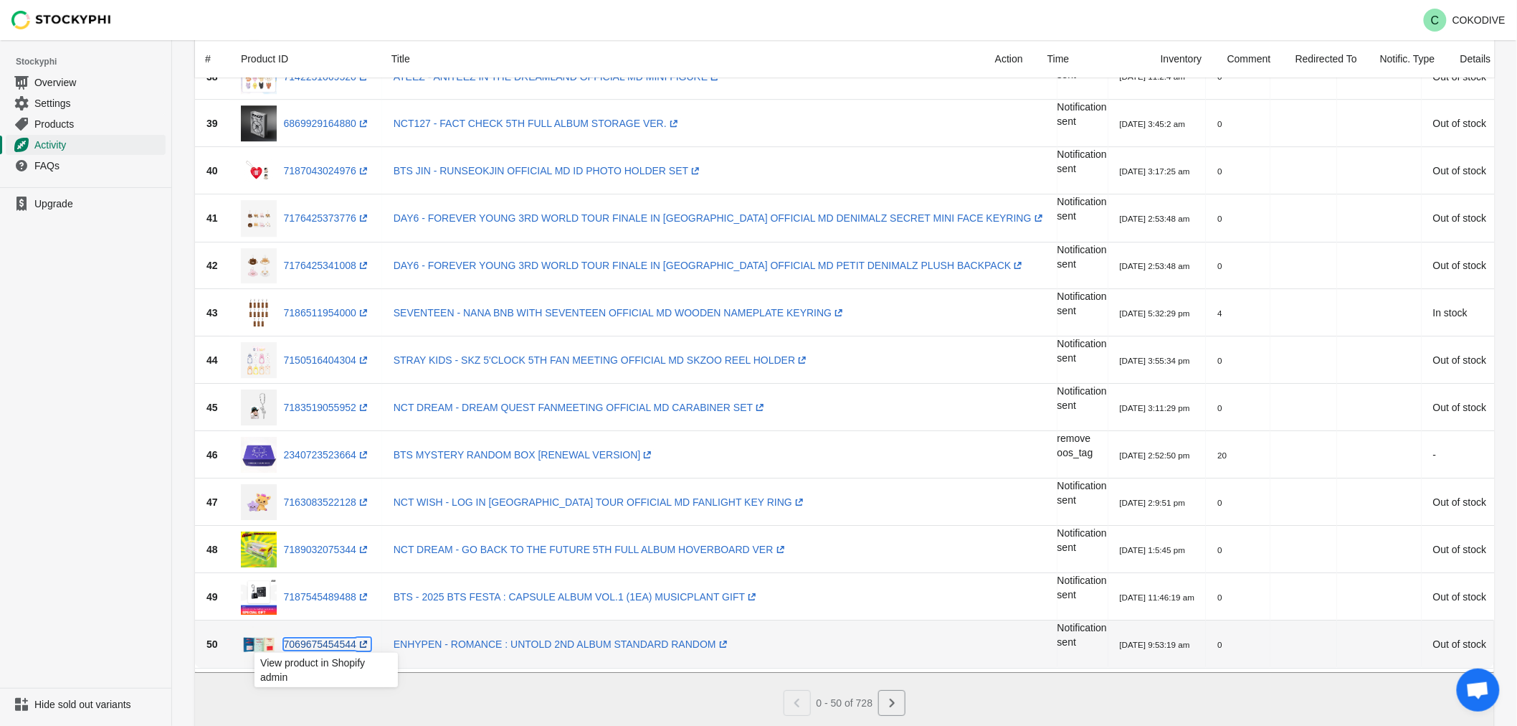
click at [312, 640] on link "7069675454544 (opens a new window)" at bounding box center [327, 643] width 87 height 11
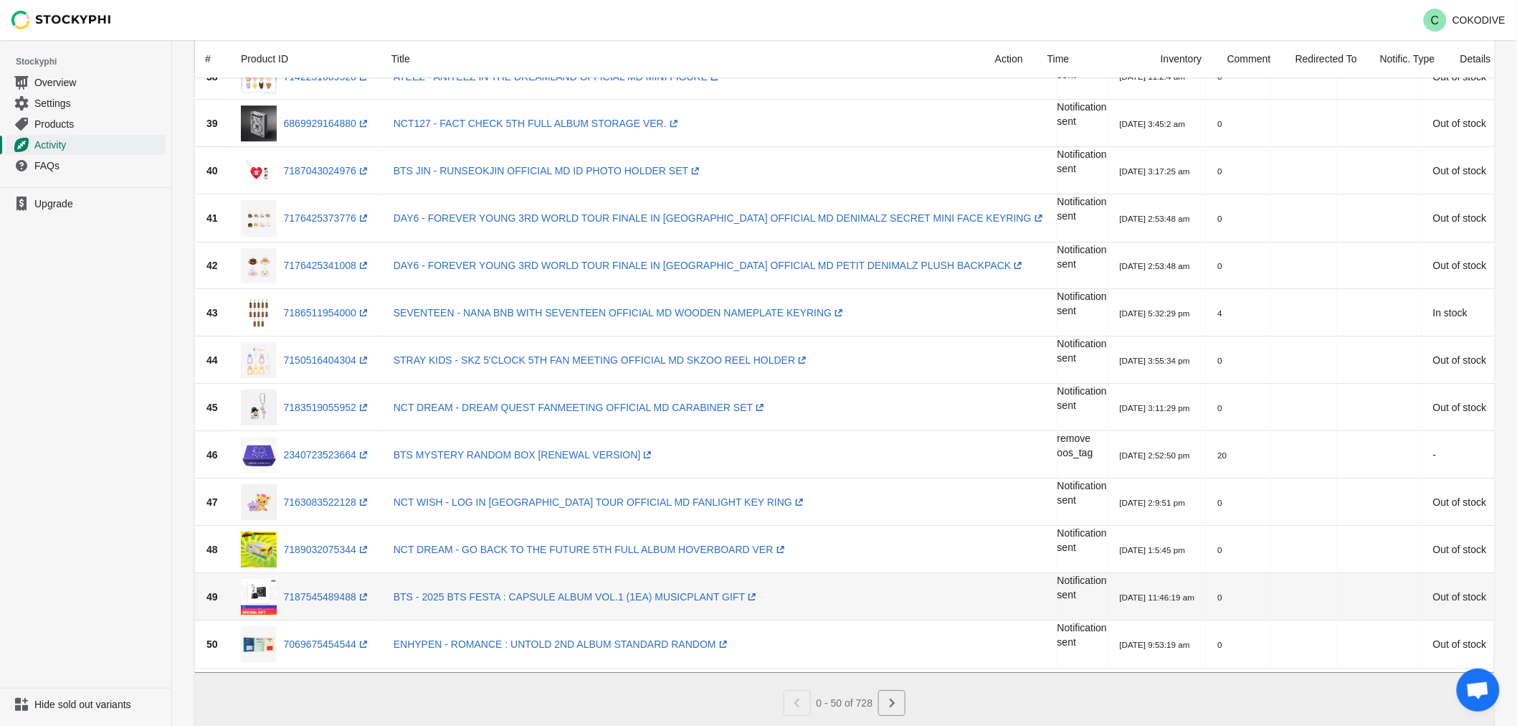
click at [332, 603] on div "7187545489488 (opens a new window)" at bounding box center [306, 597] width 130 height 36
click at [336, 595] on link "7187545489488 (opens a new window)" at bounding box center [327, 596] width 87 height 11
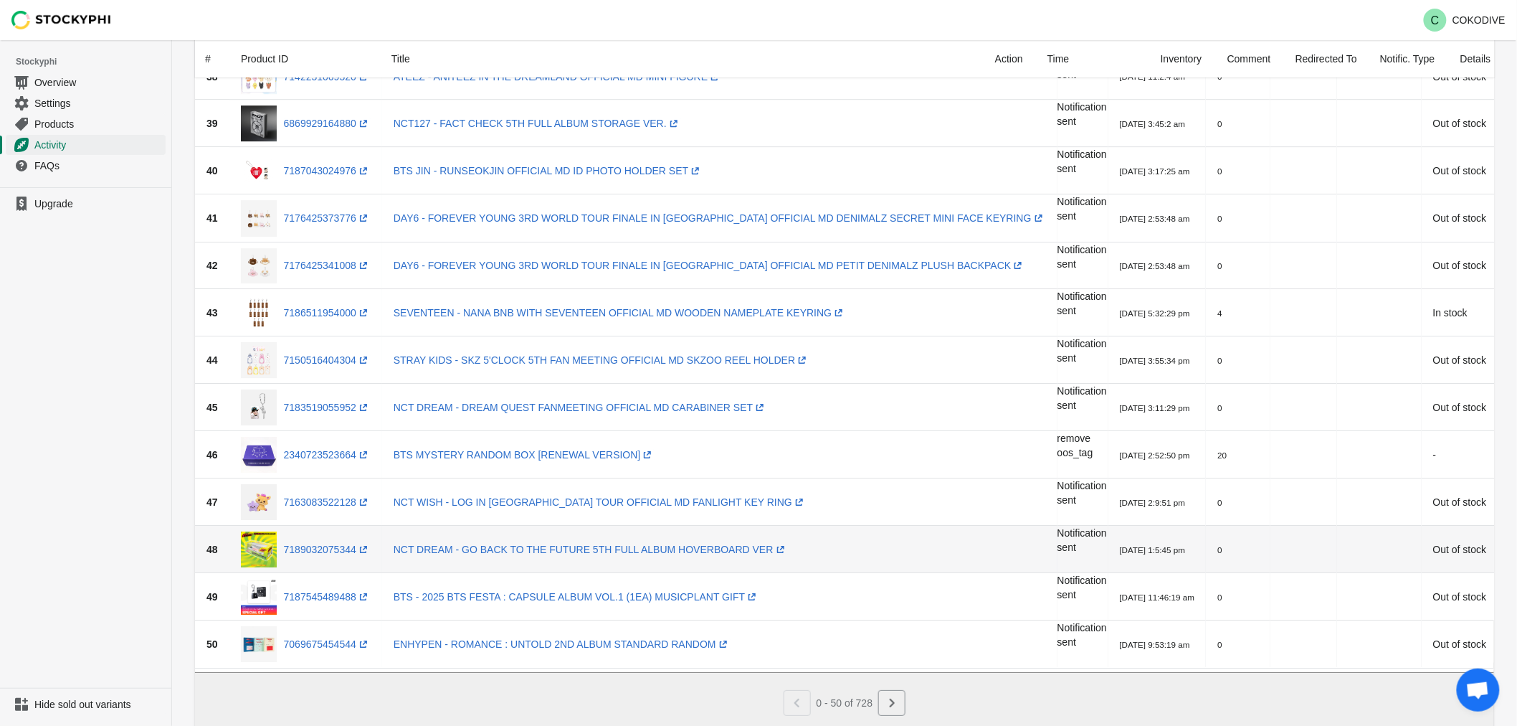
click at [338, 534] on div "7189032075344 (opens a new window)" at bounding box center [306, 549] width 130 height 36
click at [330, 546] on link "7189032075344 (opens a new window)" at bounding box center [327, 549] width 87 height 11
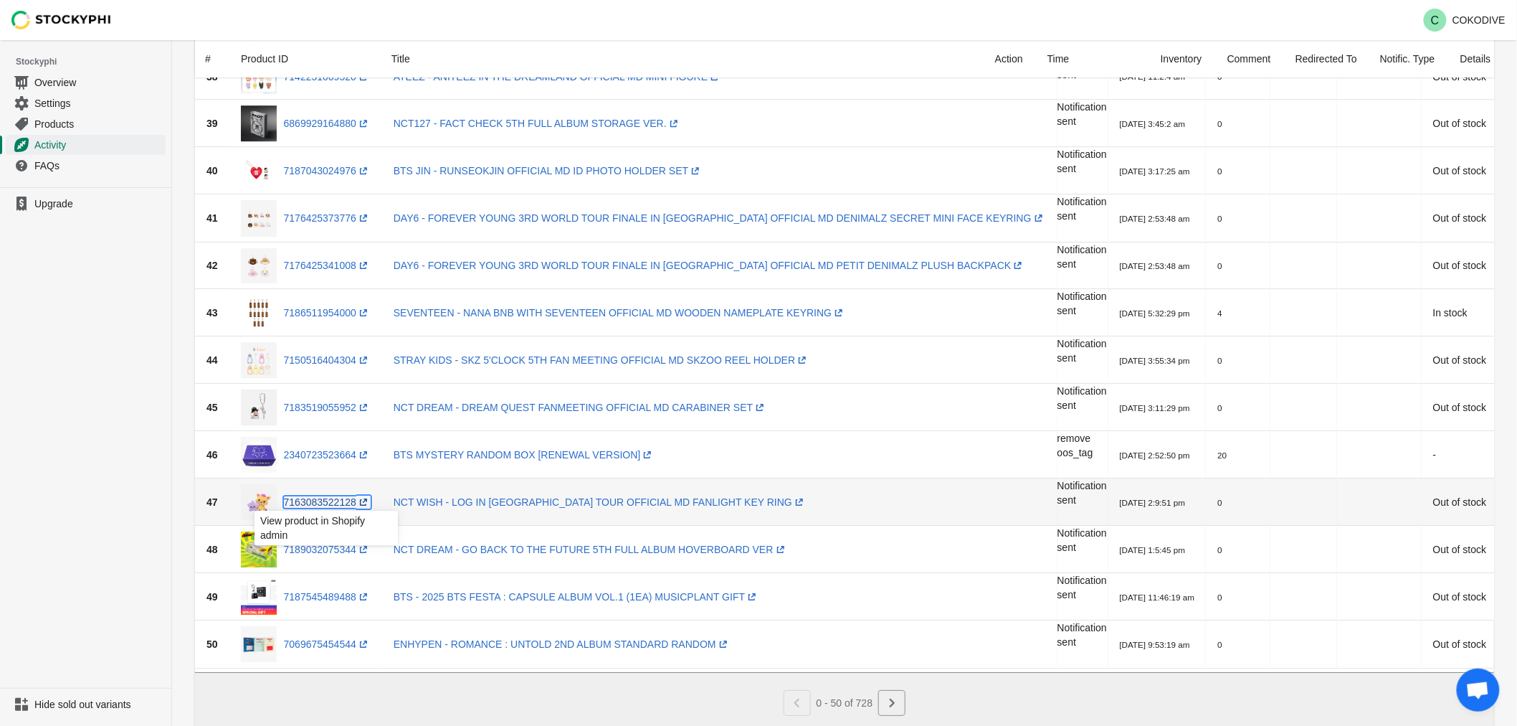
click at [343, 504] on link "7163083522128 (opens a new window)" at bounding box center [327, 501] width 87 height 11
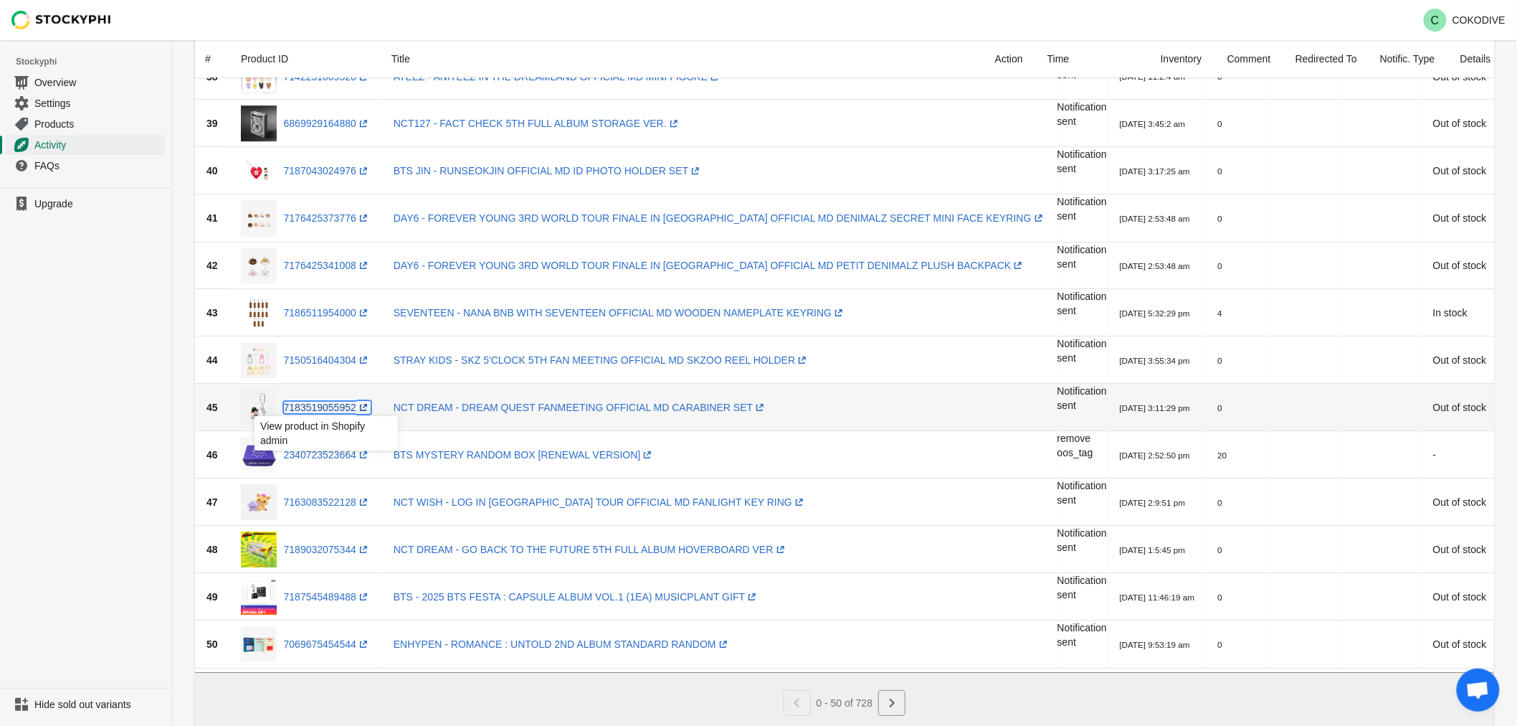
click at [315, 409] on link "7183519055952 (opens a new window)" at bounding box center [327, 407] width 87 height 11
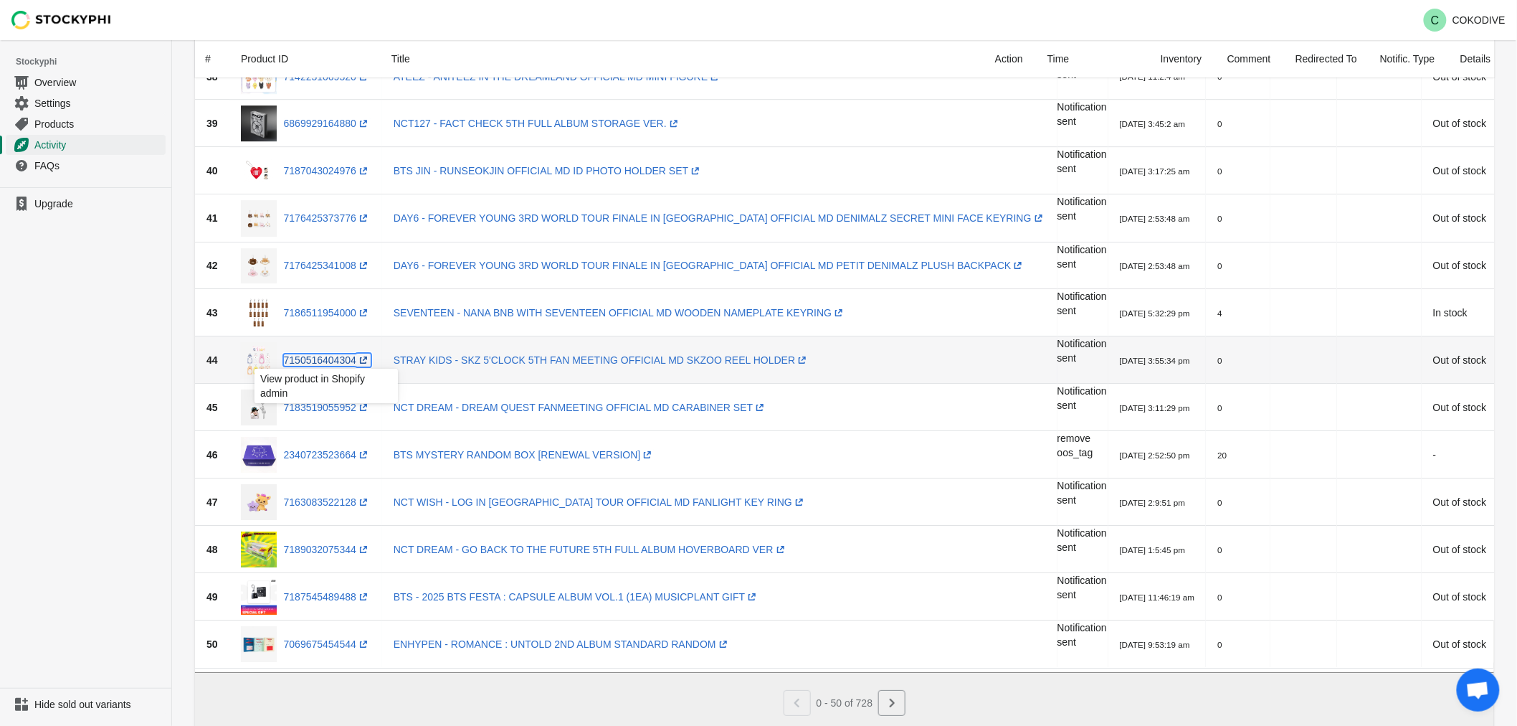
click at [336, 354] on link "7150516404304 (opens a new window)" at bounding box center [327, 359] width 87 height 11
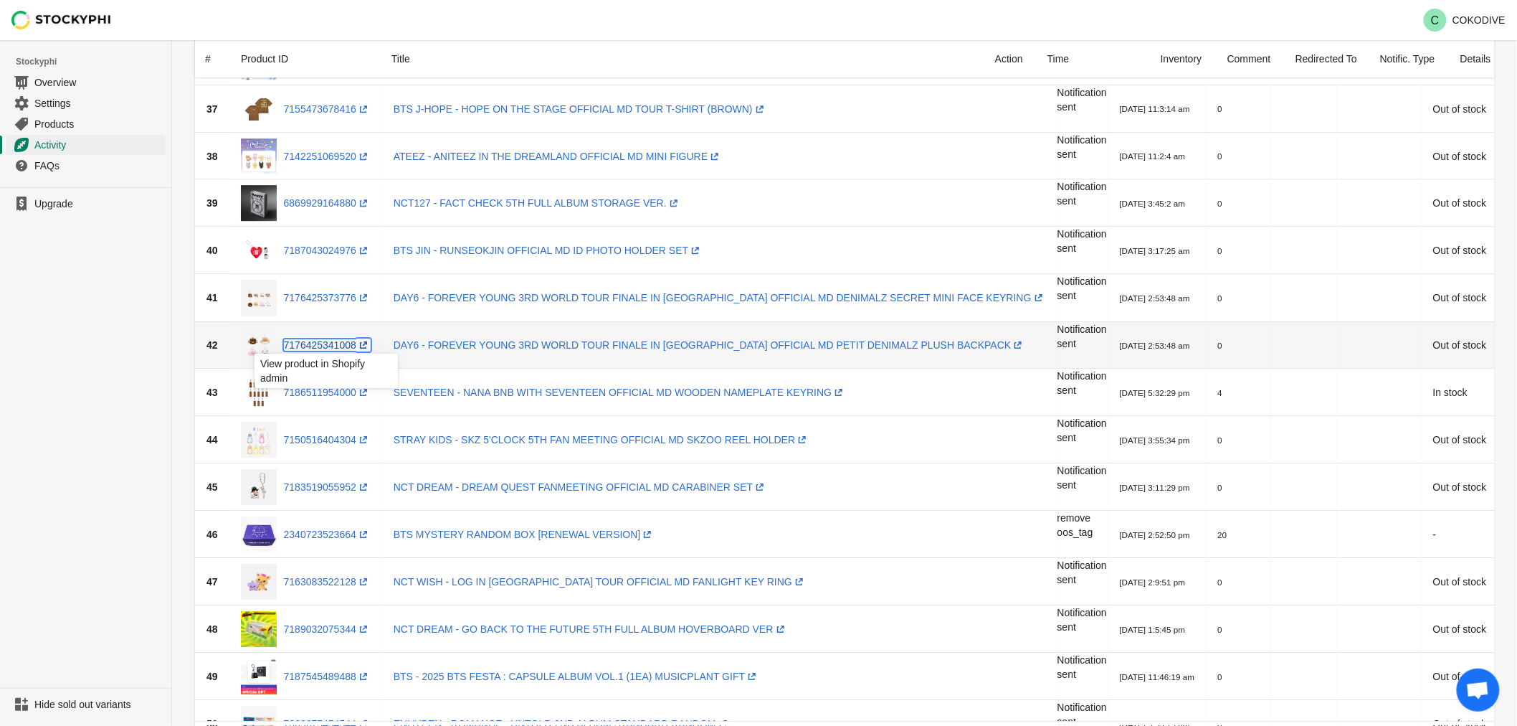
click at [303, 344] on link "7176425341008 (opens a new window)" at bounding box center [327, 344] width 87 height 11
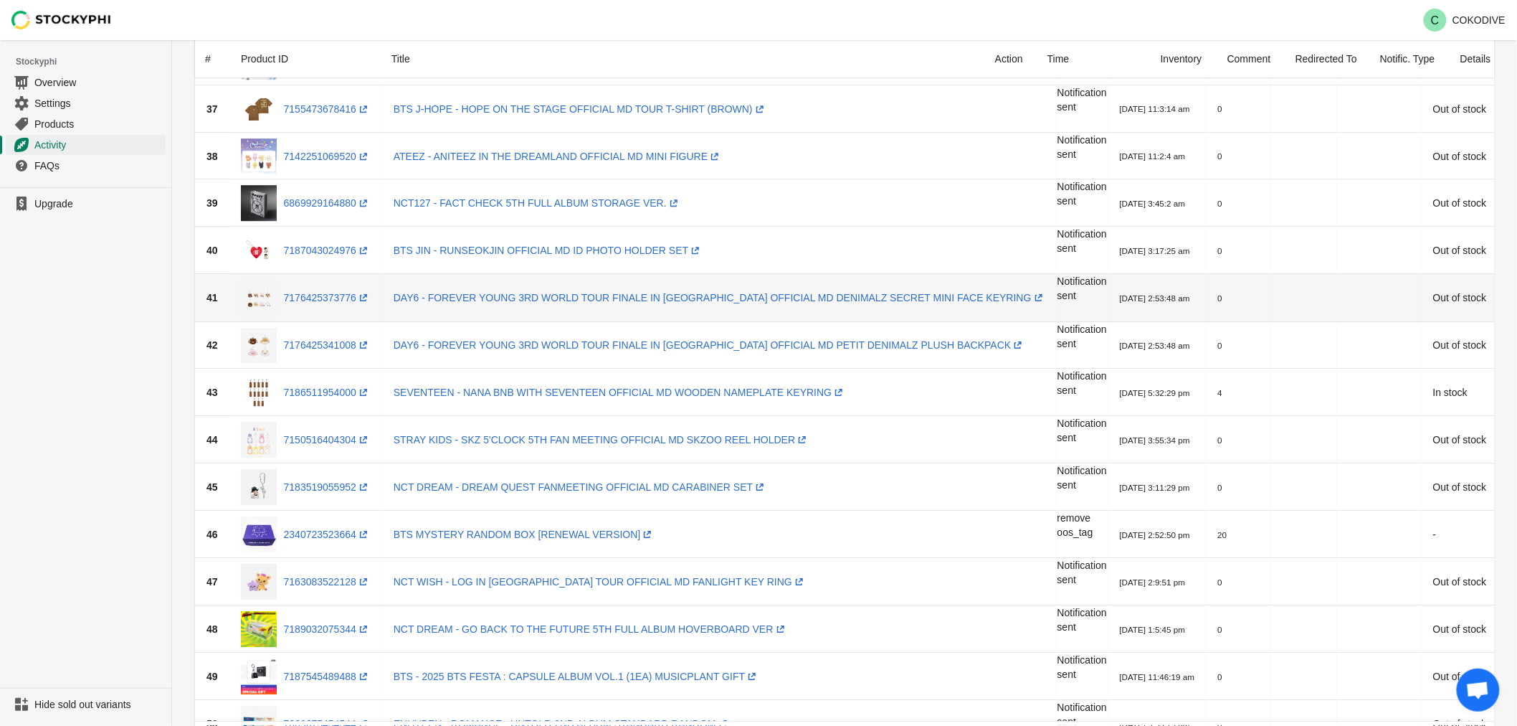
click at [316, 287] on div "7176425373776 (opens a new window)" at bounding box center [306, 298] width 130 height 36
click at [317, 294] on link "7176425373776 (opens a new window)" at bounding box center [327, 297] width 87 height 11
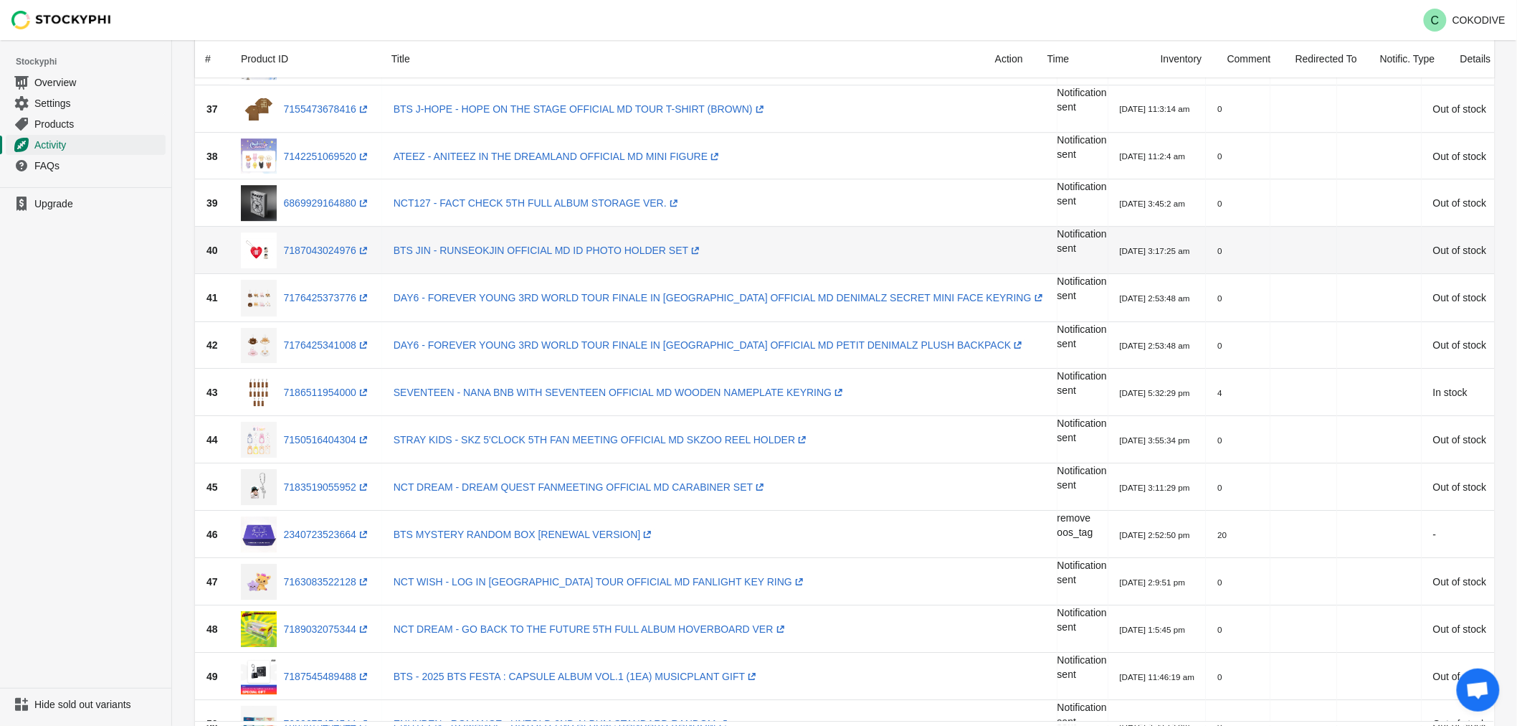
click at [328, 239] on div "7187043024976 (opens a new window)" at bounding box center [306, 250] width 130 height 36
click at [323, 257] on div "View product in Shopify admin" at bounding box center [326, 280] width 166 height 49
click at [321, 238] on div "7187043024976 (opens a new window)" at bounding box center [306, 250] width 130 height 36
click at [315, 249] on link "7187043024976 (opens a new window)" at bounding box center [327, 250] width 87 height 11
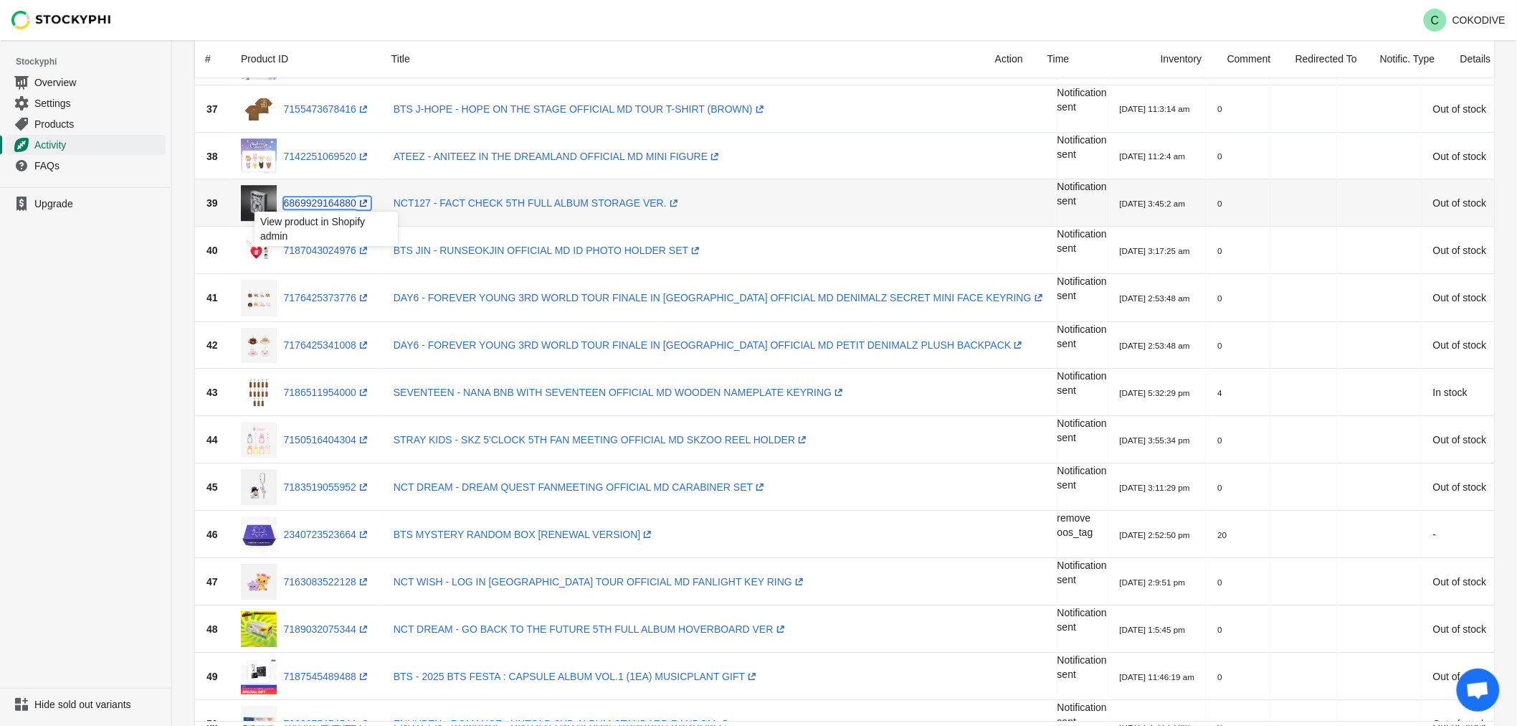
click at [330, 205] on link "6869929164880 (opens a new window)" at bounding box center [327, 202] width 87 height 11
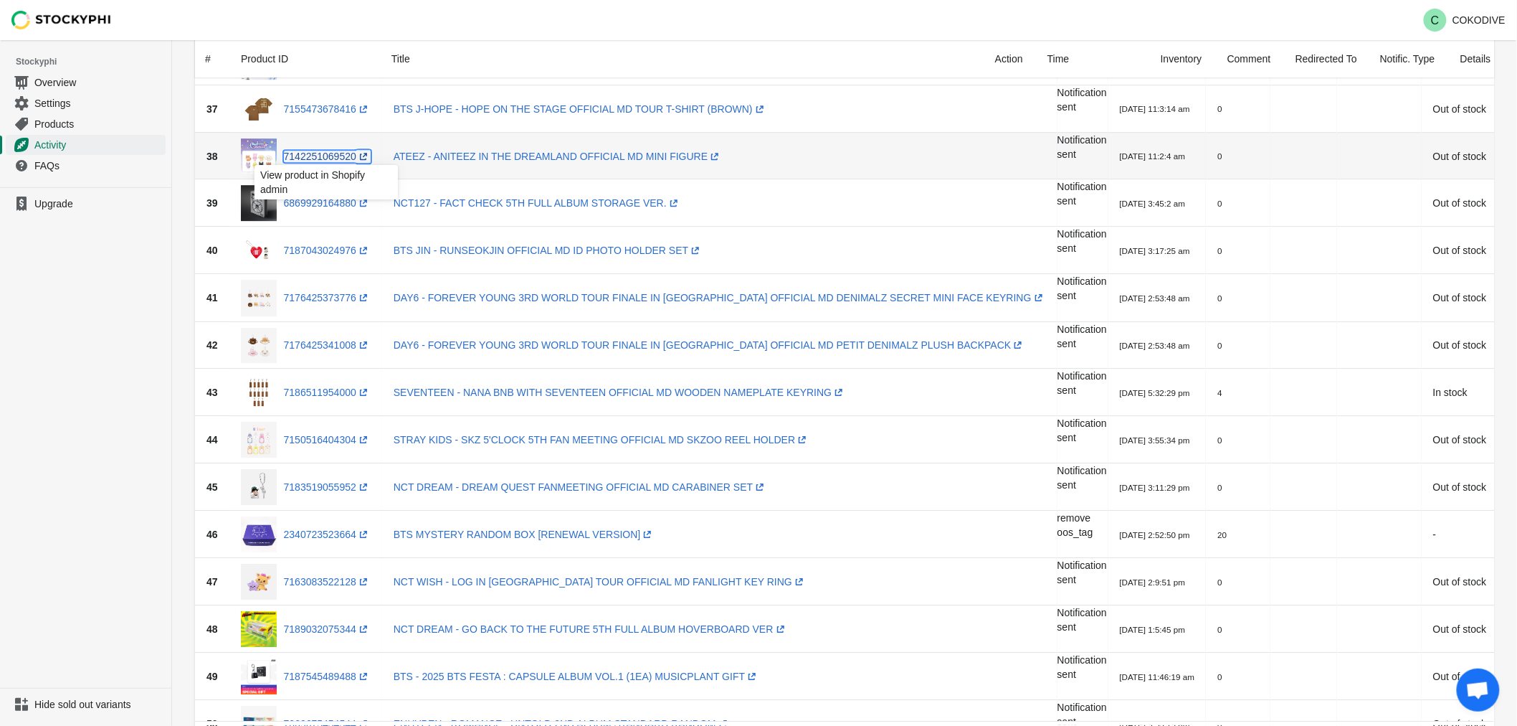
click at [330, 154] on link "7142251069520 (opens a new window)" at bounding box center [327, 156] width 87 height 11
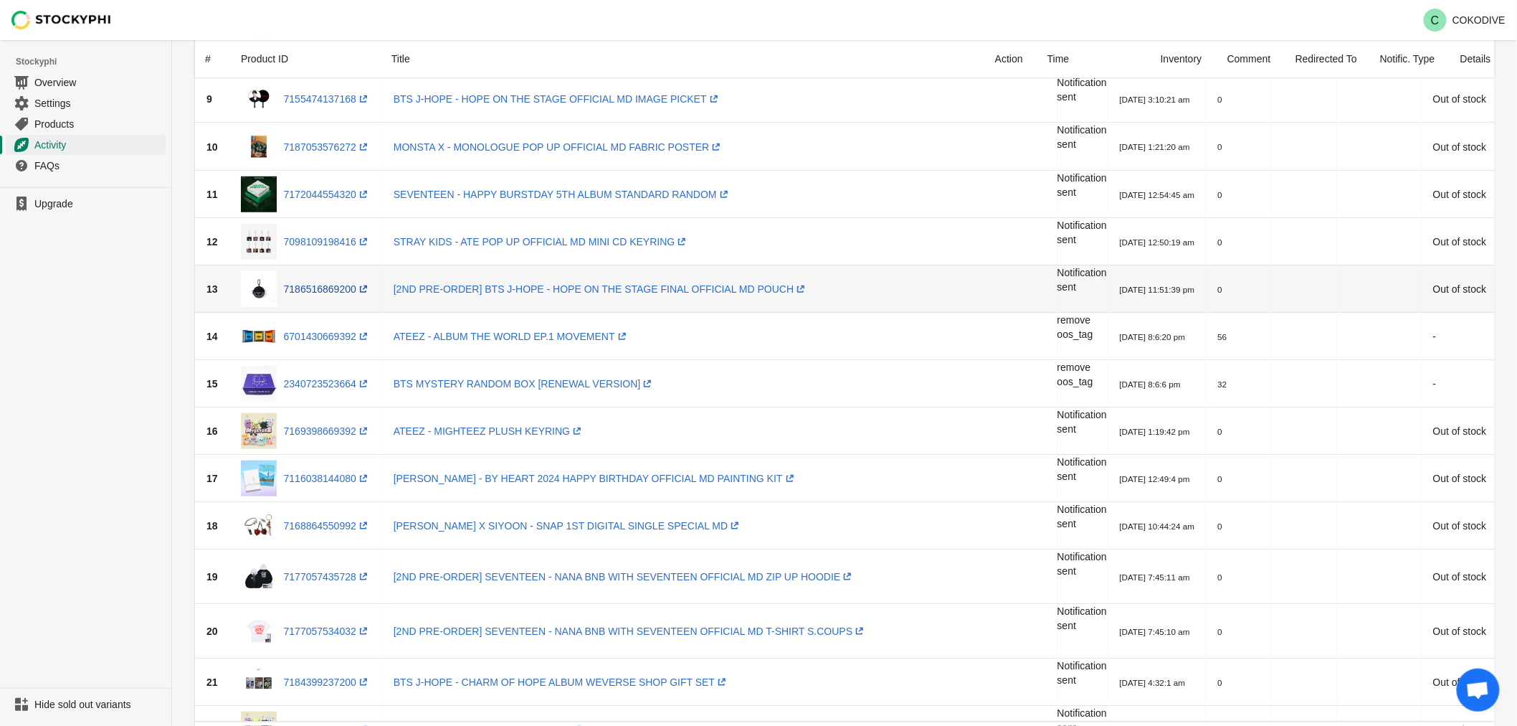
scroll to position [412, 0]
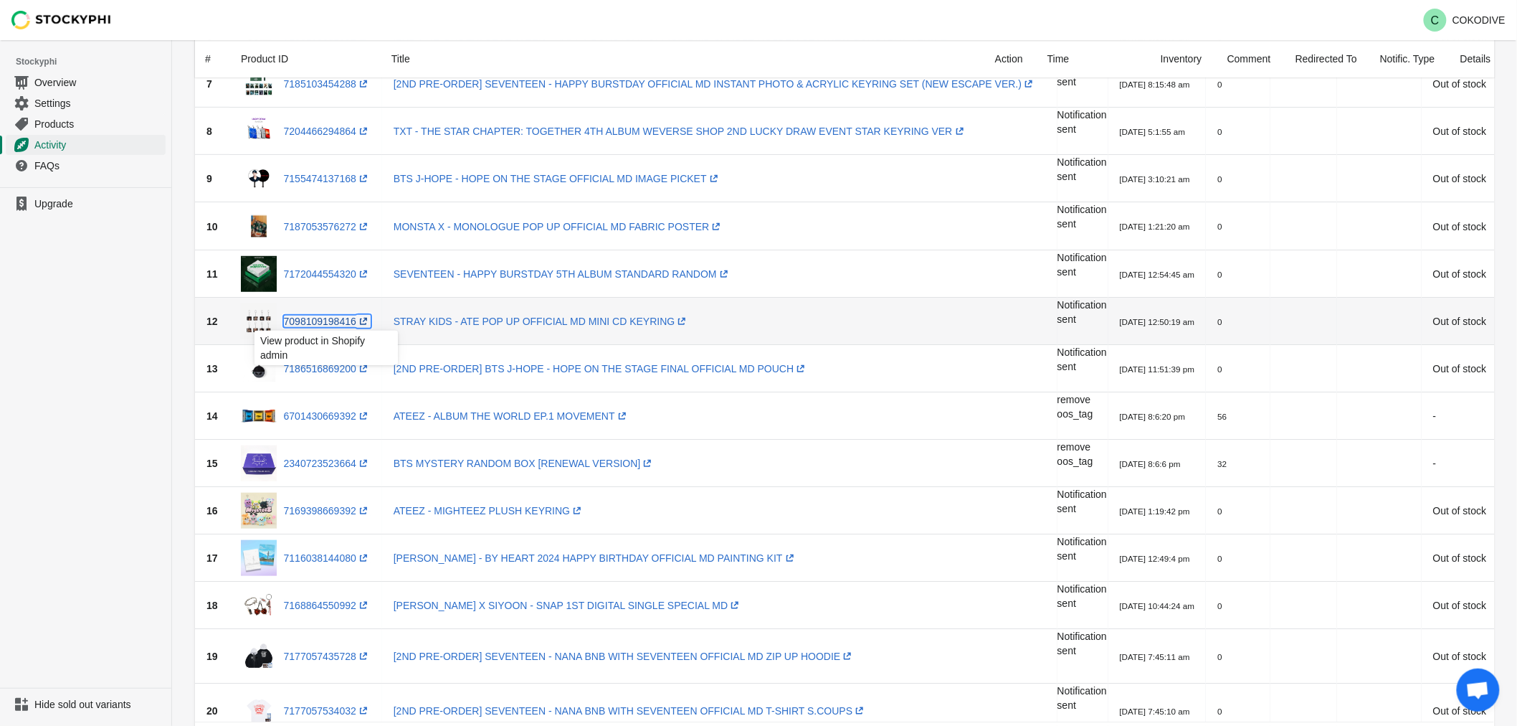
click at [305, 318] on link "7098109198416 (opens a new window)" at bounding box center [327, 320] width 87 height 11
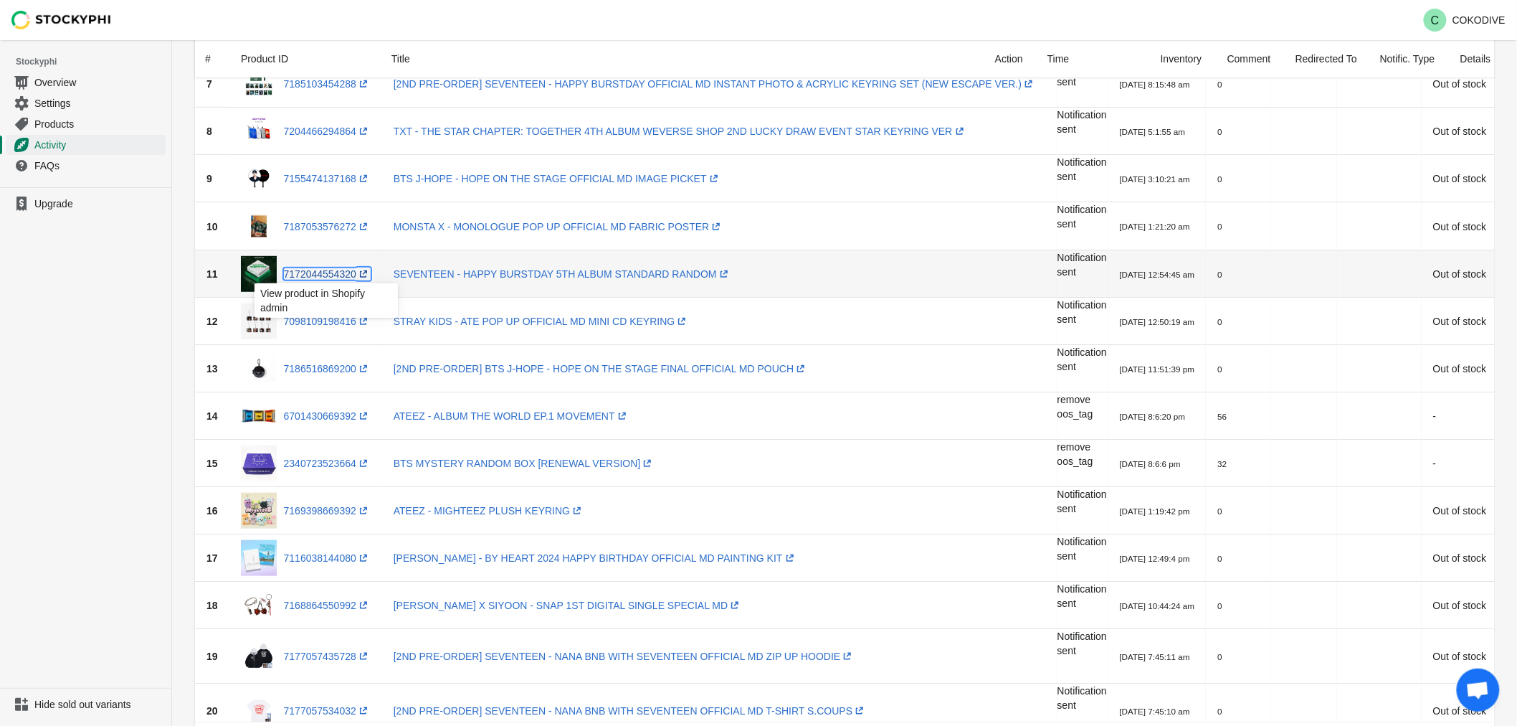
click at [337, 268] on link "7172044554320 (opens a new window)" at bounding box center [327, 273] width 87 height 11
click at [349, 237] on div "7187053576272 (opens a new window)" at bounding box center [306, 226] width 130 height 37
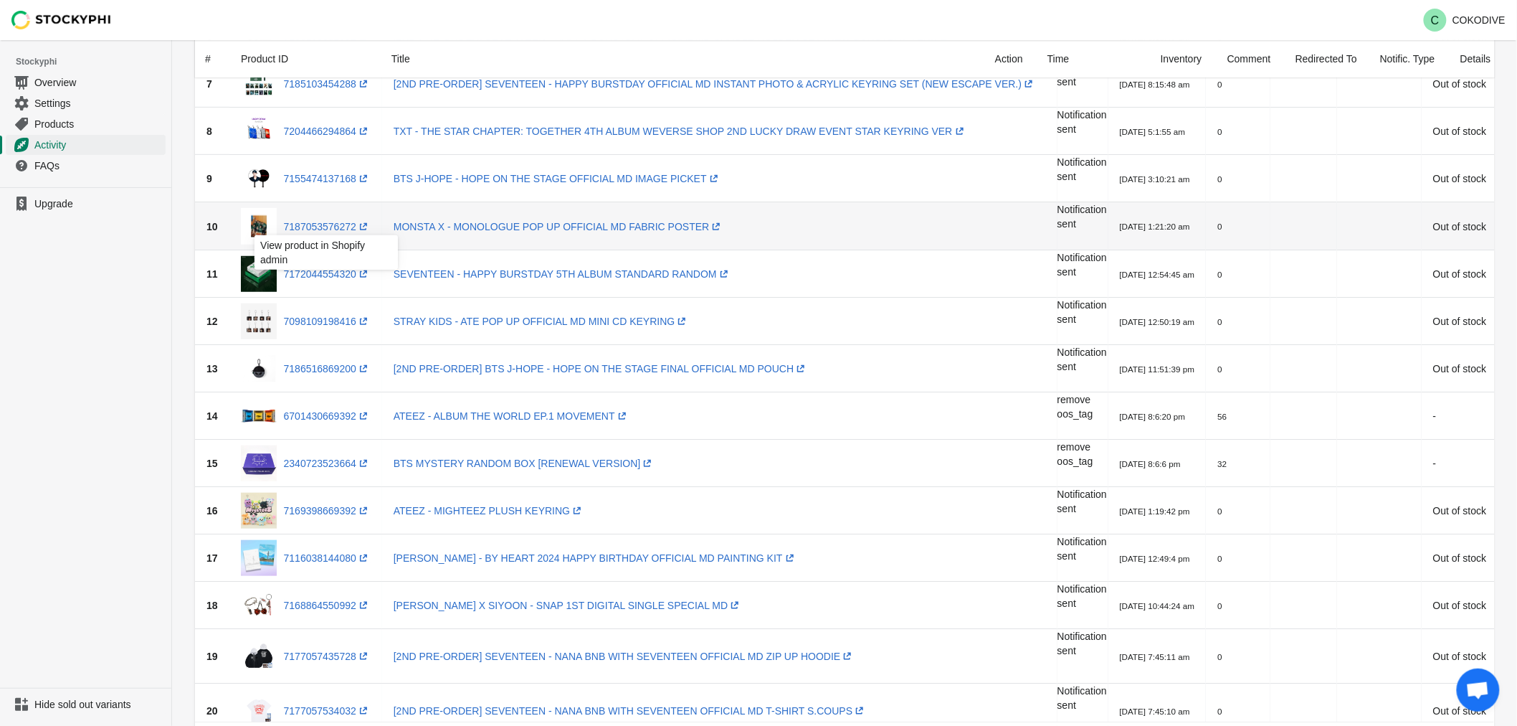
click at [328, 216] on div "7187053576272 (opens a new window)" at bounding box center [306, 226] width 130 height 37
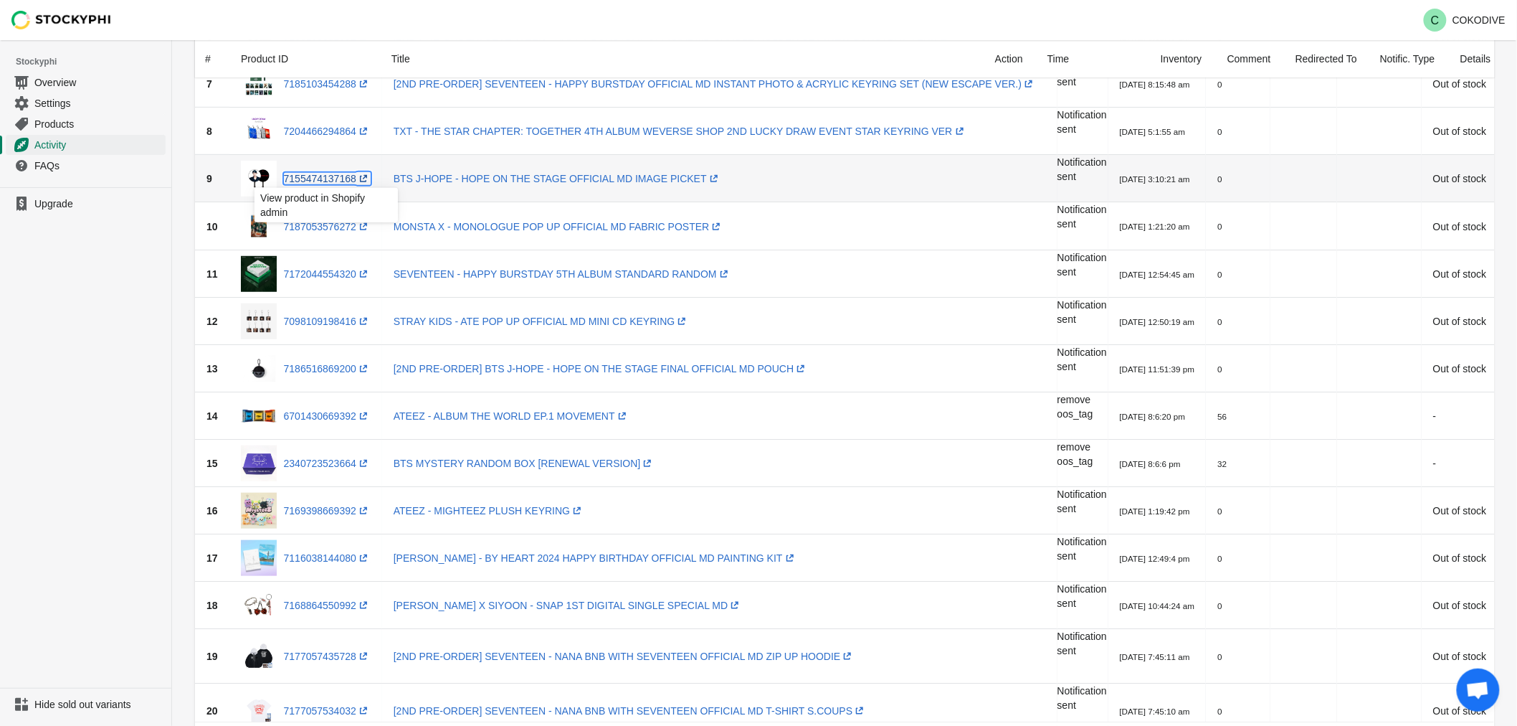
click at [314, 180] on link "7155474137168 (opens a new window)" at bounding box center [327, 178] width 87 height 11
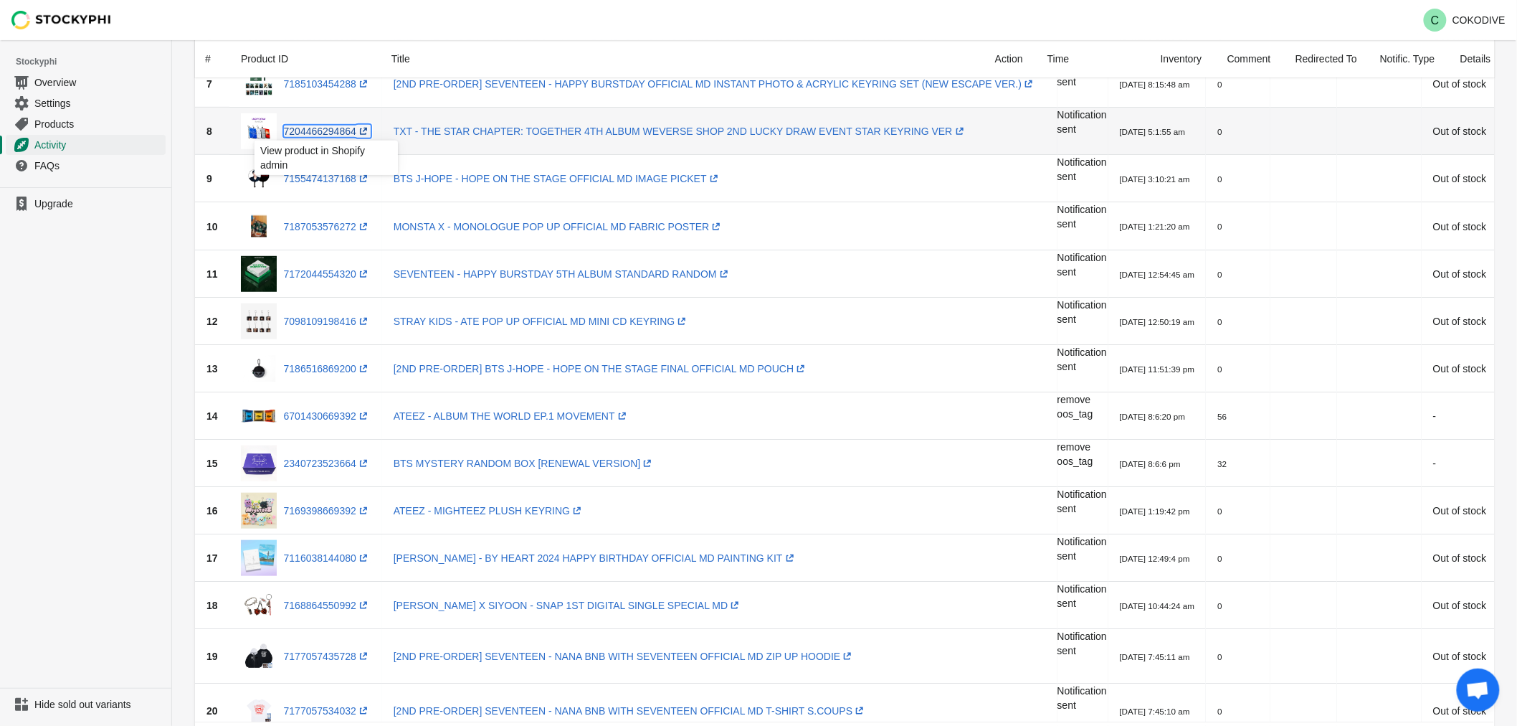
click at [323, 135] on link "7204466294864 (opens a new window)" at bounding box center [327, 130] width 87 height 11
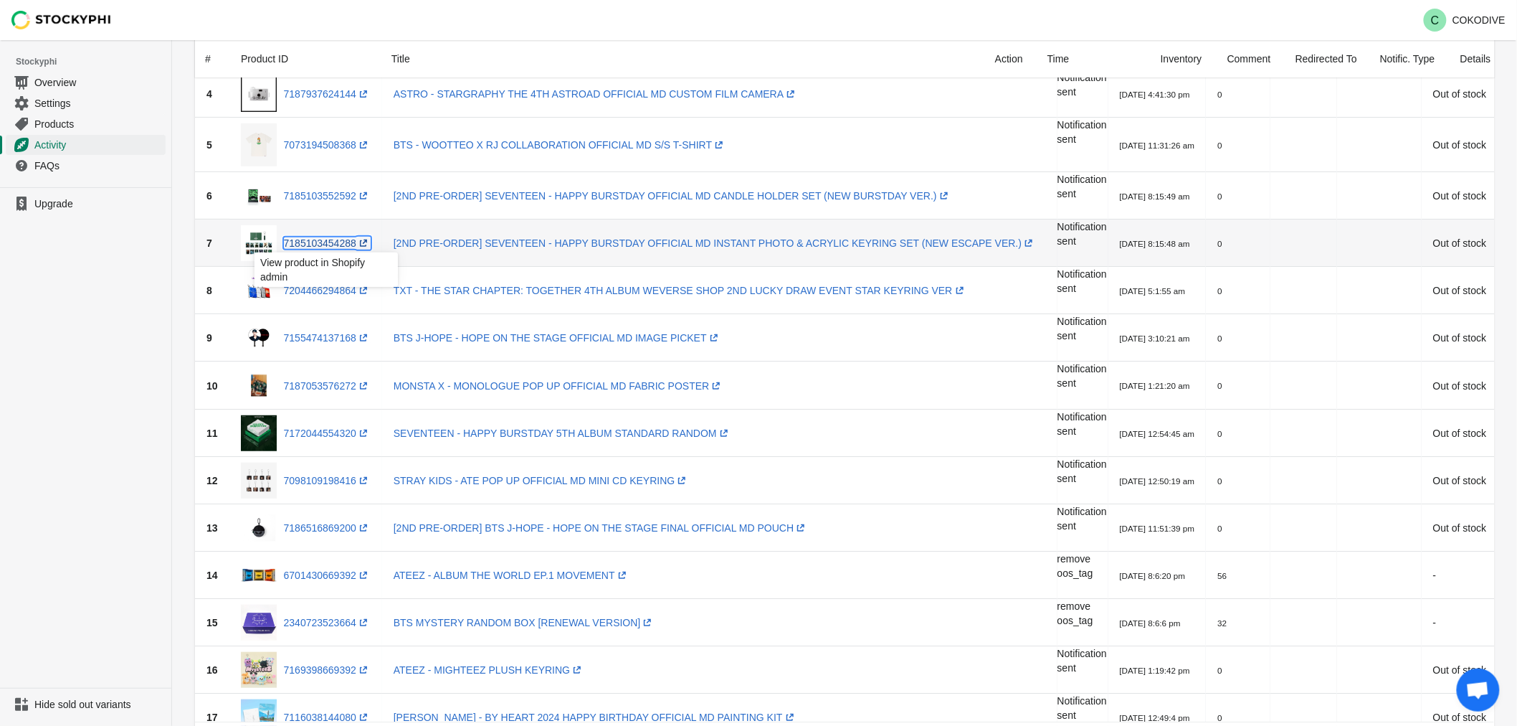
click at [326, 245] on link "7185103454288 (opens a new window)" at bounding box center [327, 242] width 87 height 11
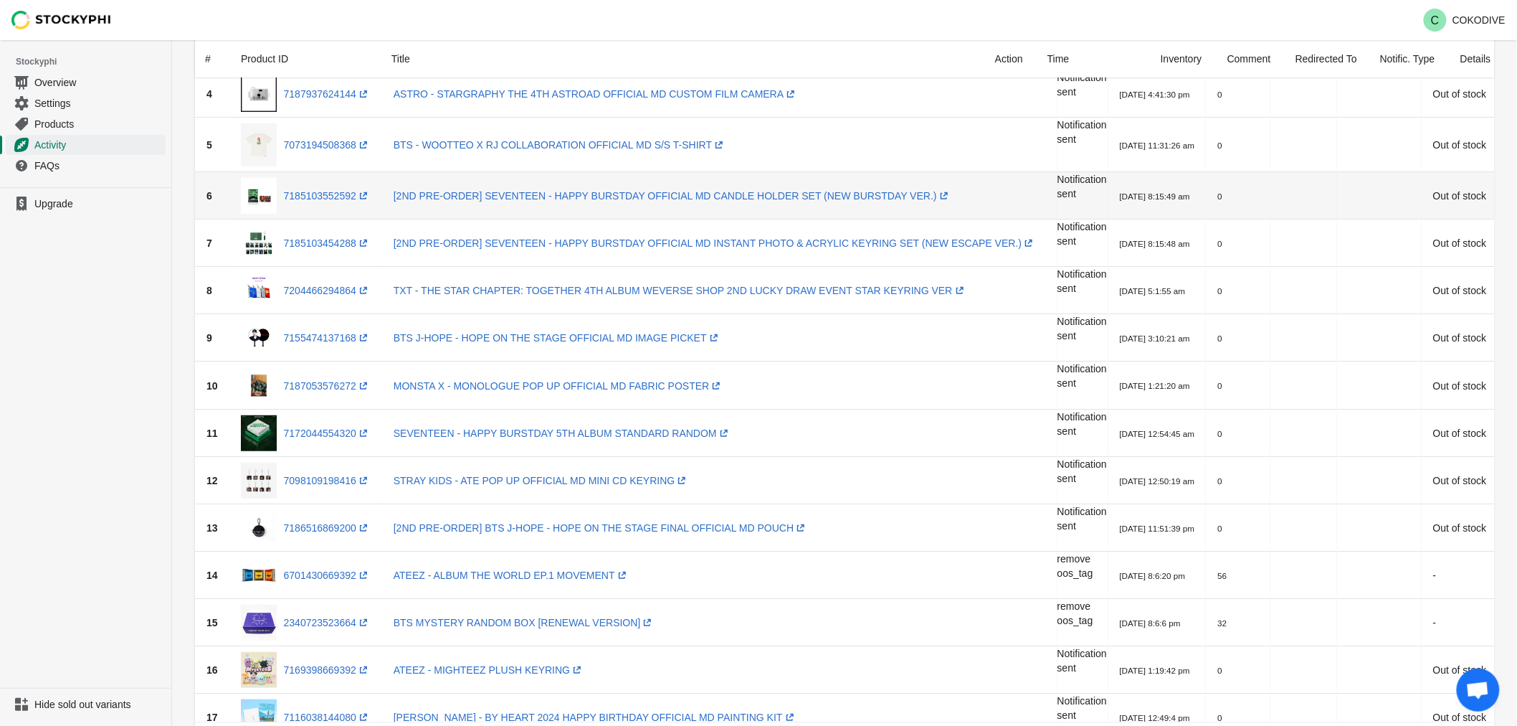
click at [332, 213] on td "7185103552592 (opens a new window)" at bounding box center [305, 195] width 153 height 47
click at [335, 190] on link "7185103552592 (opens a new window)" at bounding box center [327, 195] width 87 height 11
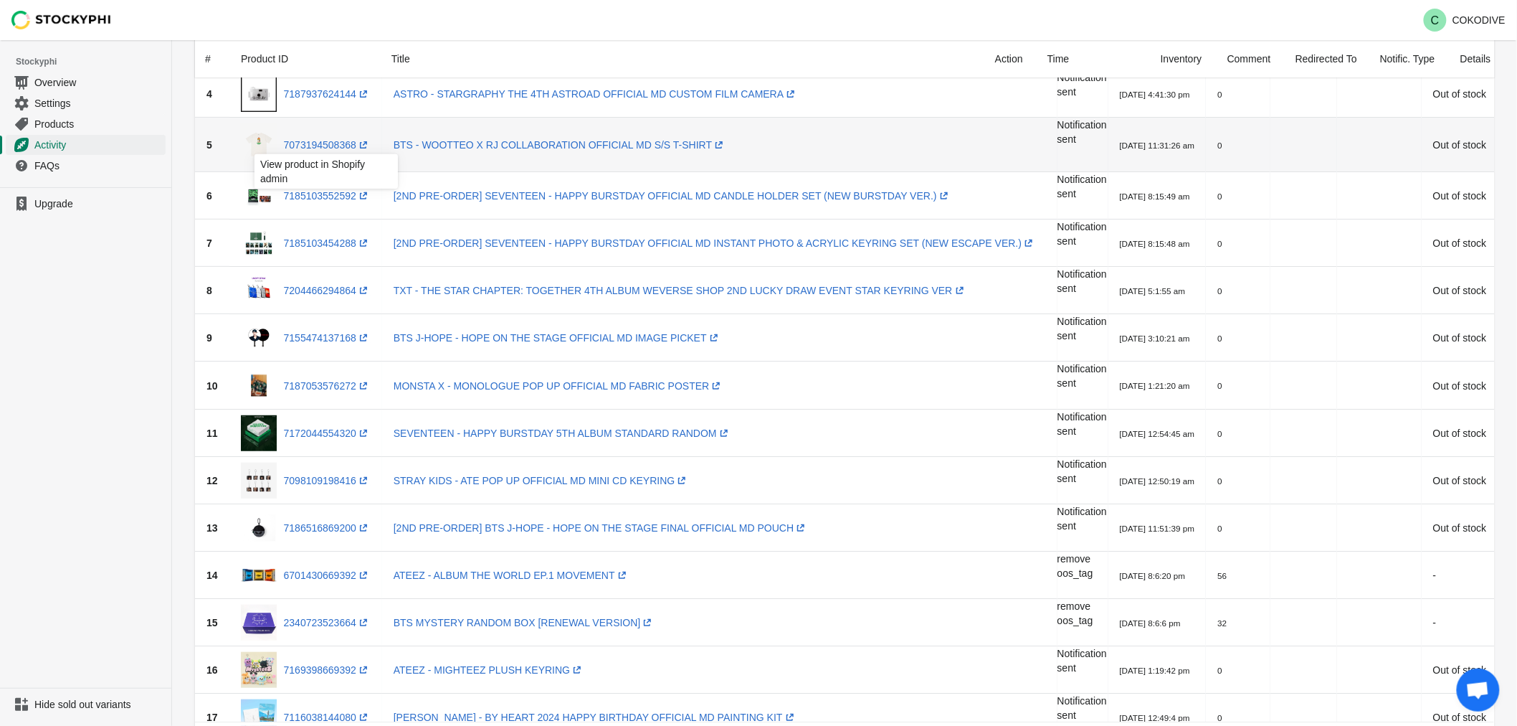
click at [316, 130] on div "7073194508368 (opens a new window)" at bounding box center [306, 144] width 130 height 43
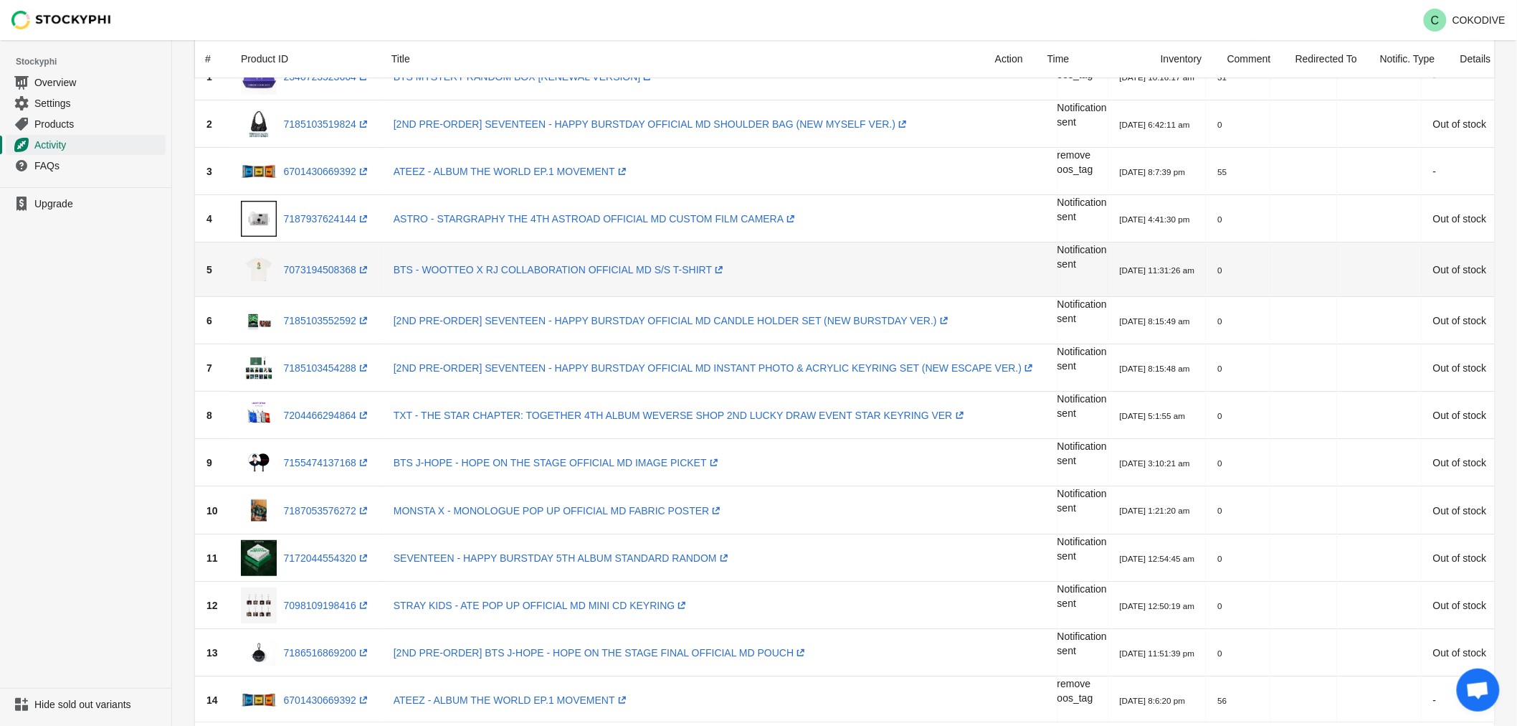
scroll to position [93, 0]
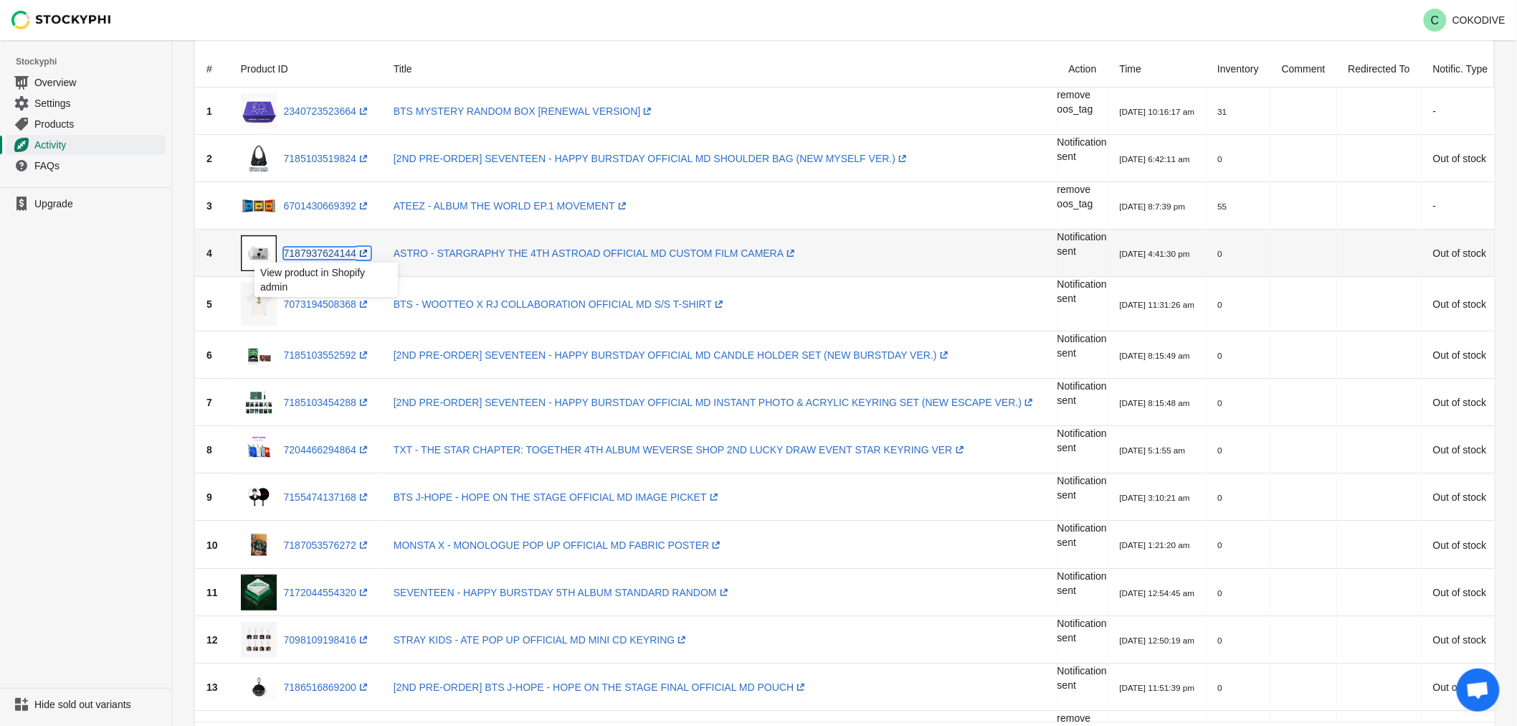
click at [321, 248] on link "7187937624144 (opens a new window)" at bounding box center [327, 252] width 87 height 11
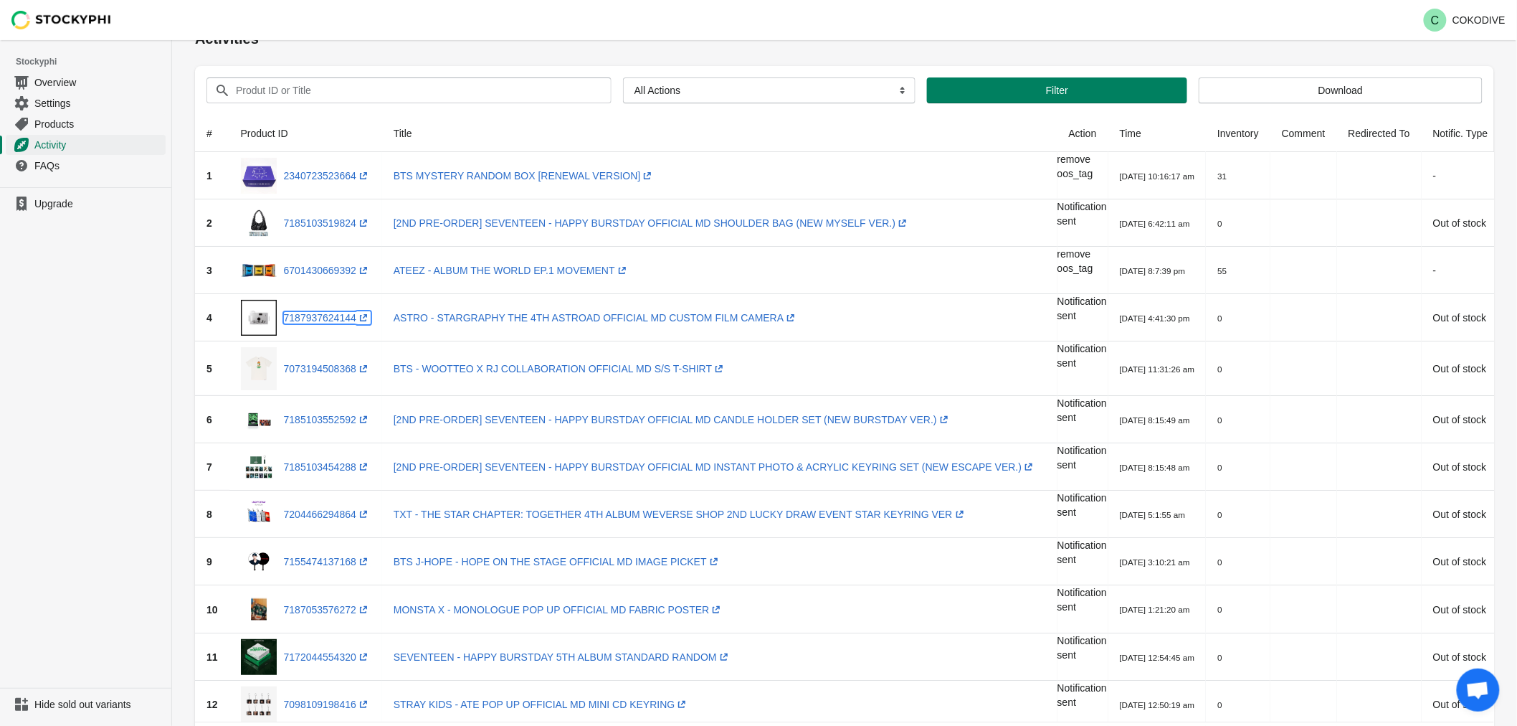
scroll to position [0, 0]
